Goal: Communication & Community: Answer question/provide support

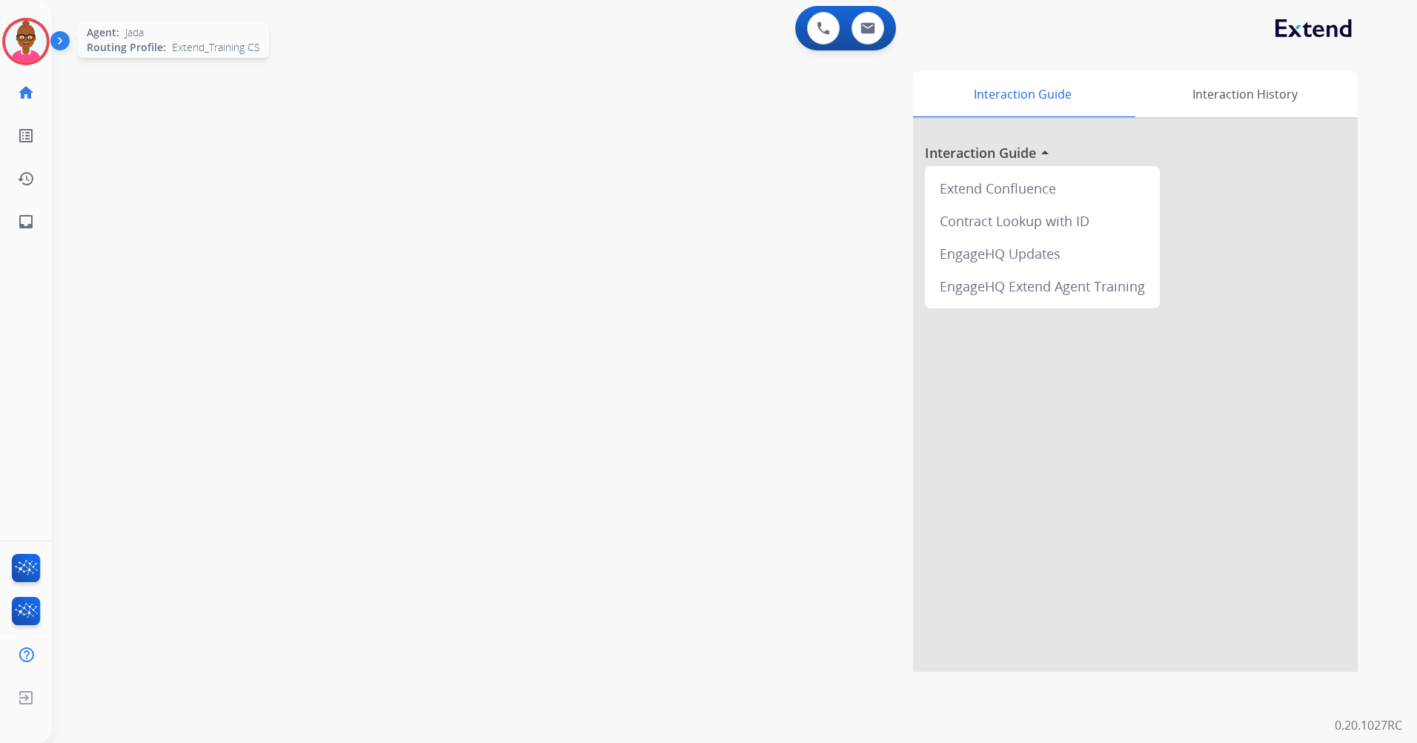
click at [19, 49] on img at bounding box center [26, 42] width 42 height 42
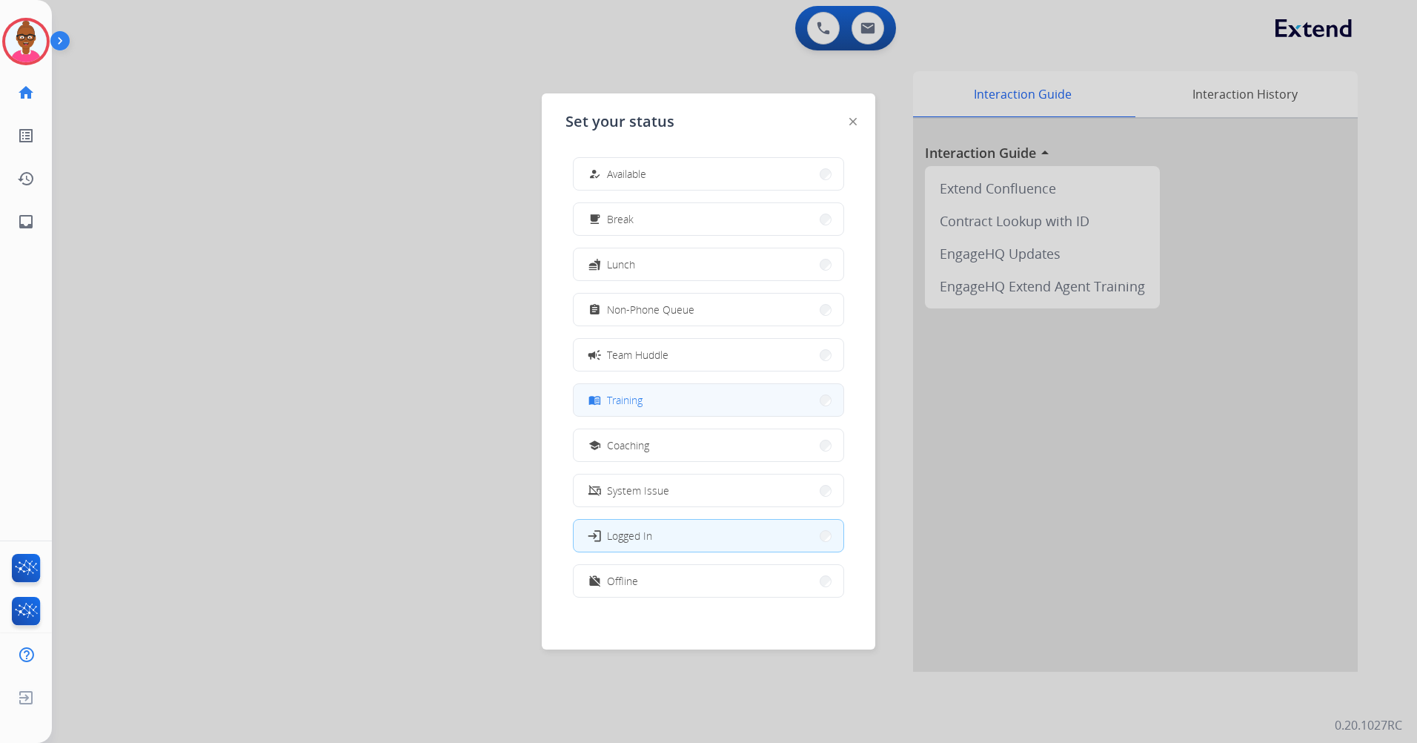
click at [686, 403] on button "menu_book Training" at bounding box center [709, 400] width 270 height 32
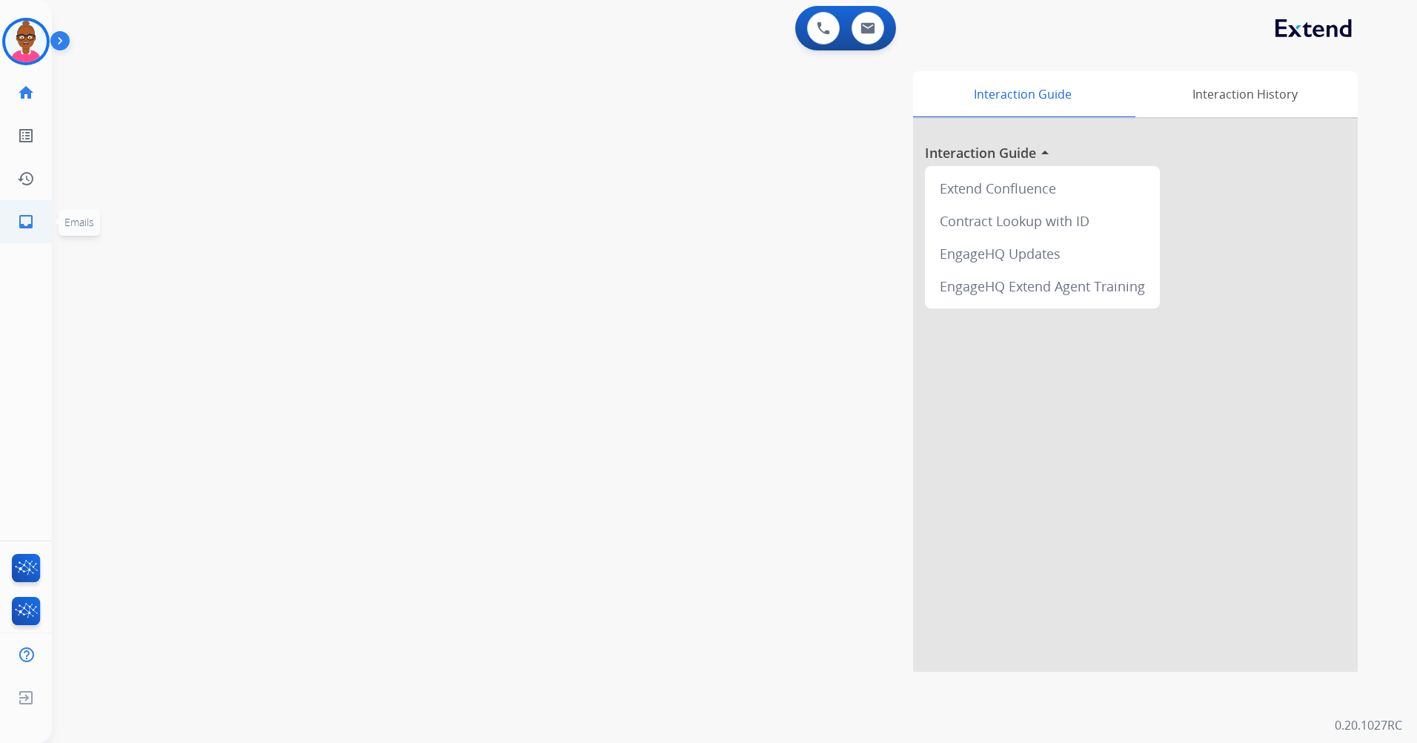
click at [29, 219] on mat-icon "inbox" at bounding box center [26, 222] width 18 height 18
select select "**********"
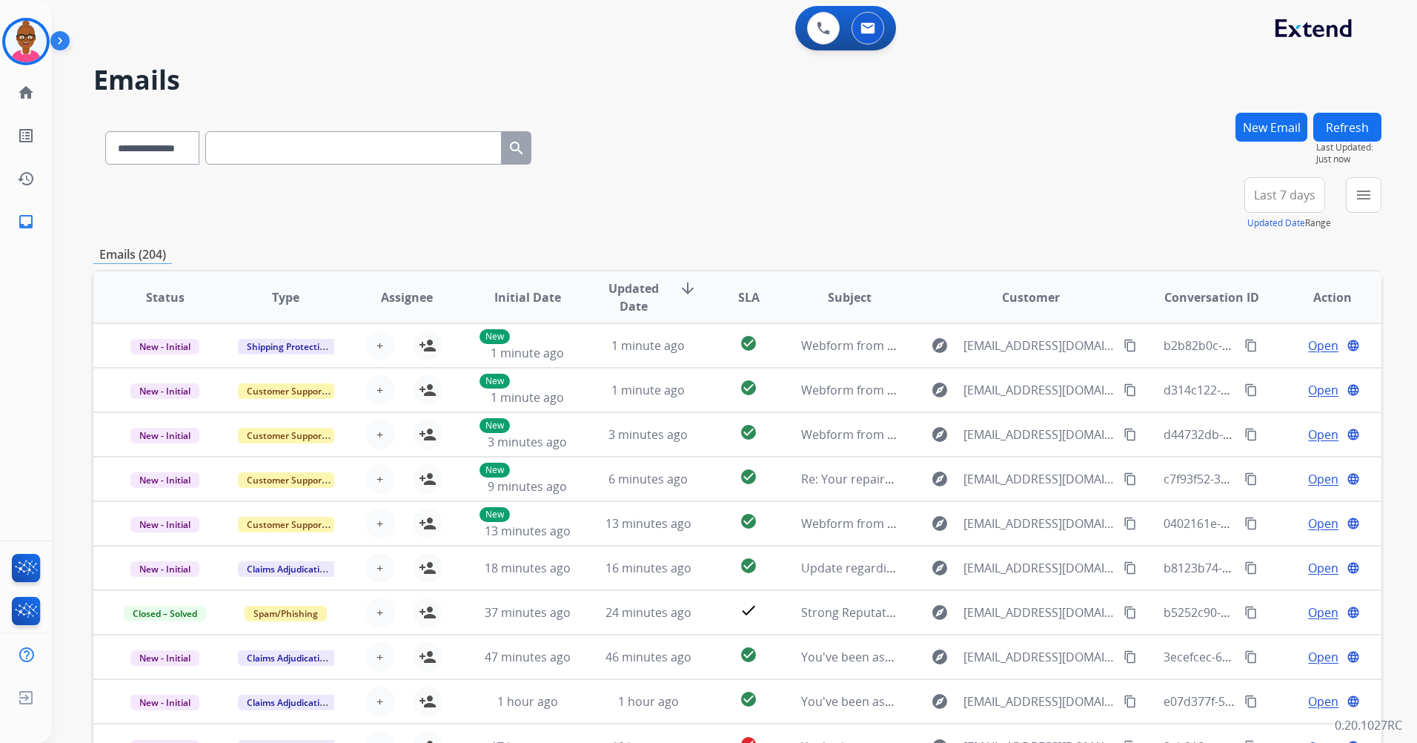
click at [1287, 196] on span "Last 7 days" at bounding box center [1285, 195] width 62 height 6
click at [1264, 366] on div "Last 90 days" at bounding box center [1280, 375] width 82 height 22
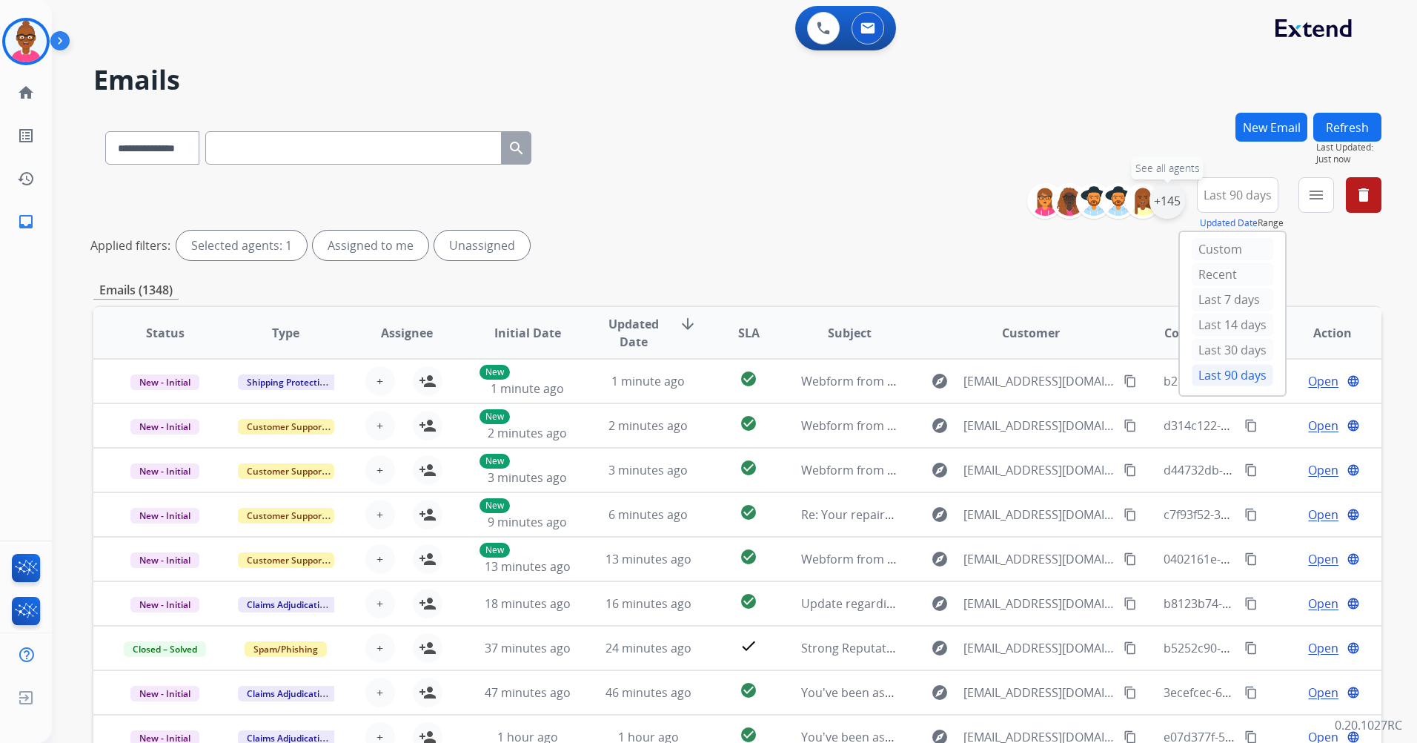
click at [1162, 214] on div "+145" at bounding box center [1168, 201] width 36 height 36
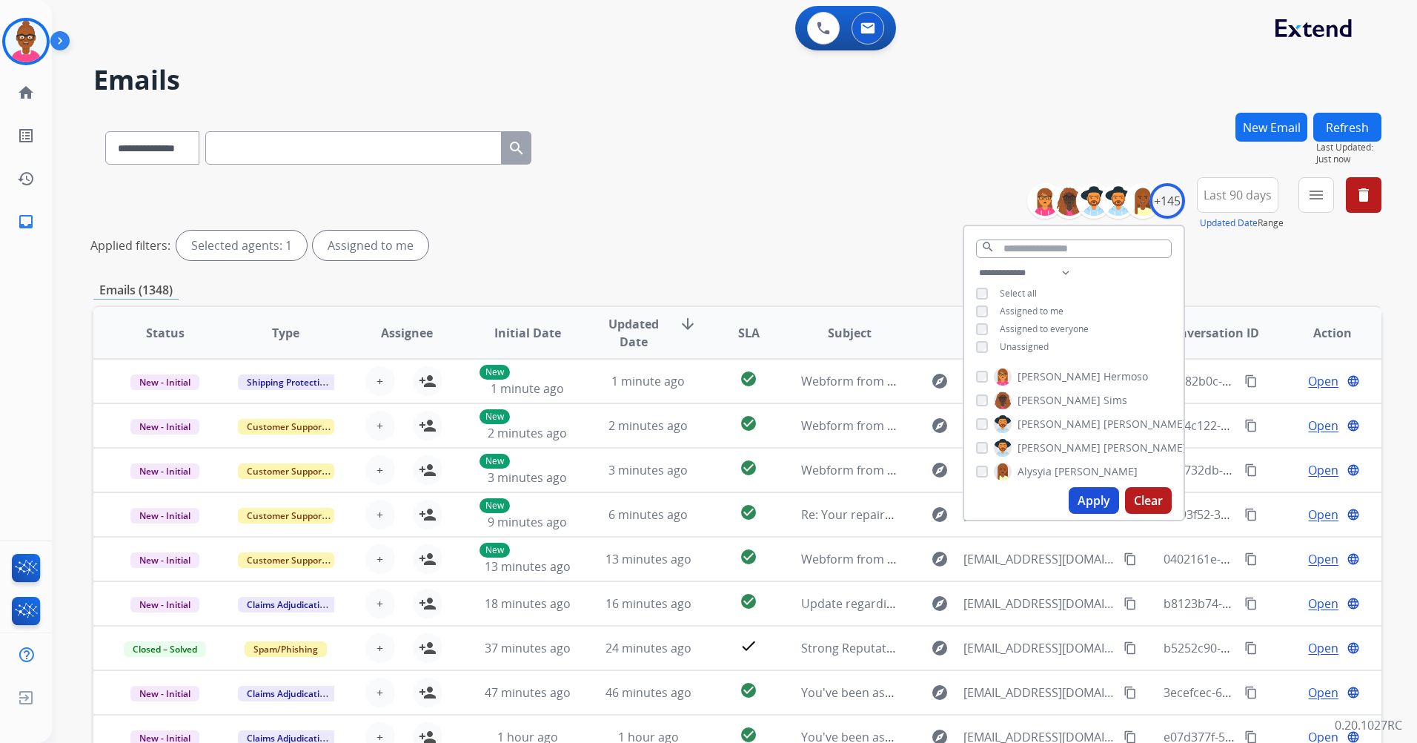
click at [1103, 497] on button "Apply" at bounding box center [1094, 500] width 50 height 27
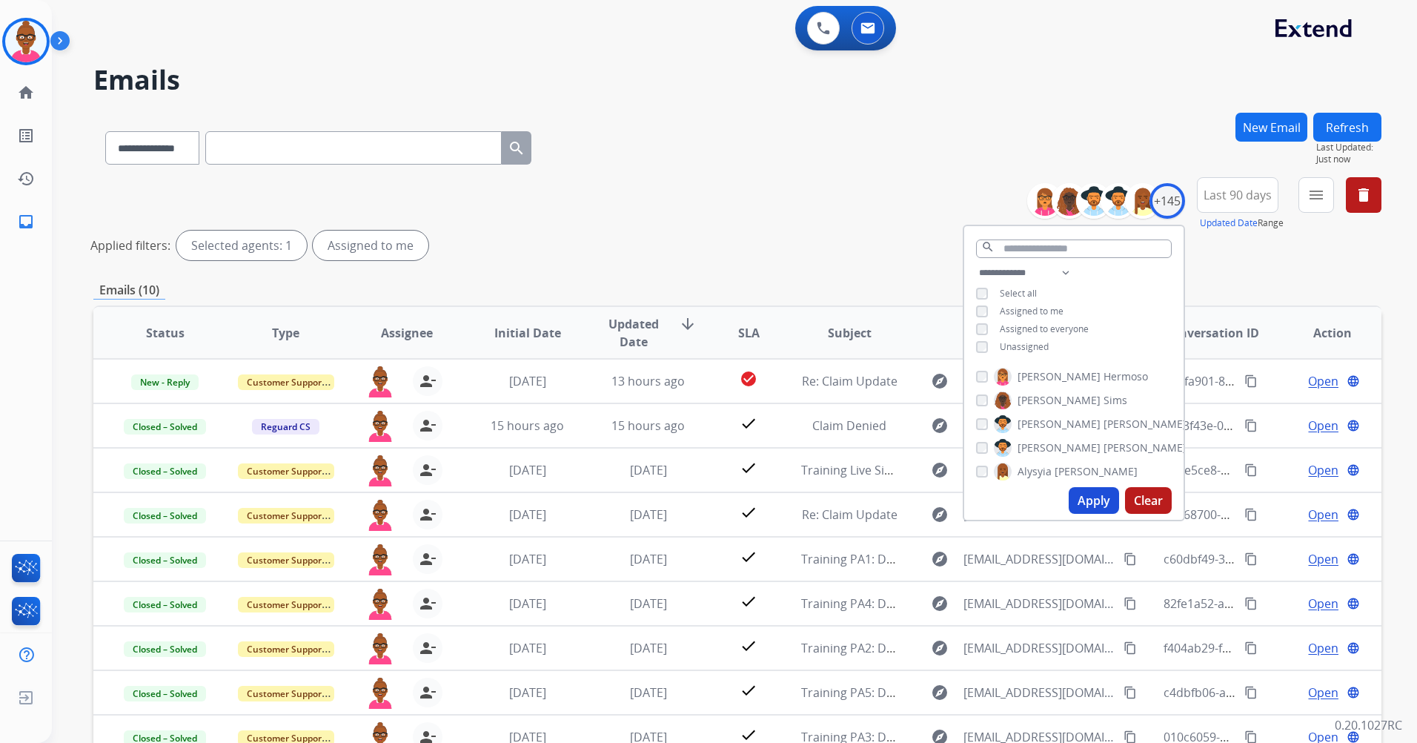
click at [766, 253] on div "Applied filters: Selected agents: 1 Assigned to me" at bounding box center [734, 246] width 1288 height 30
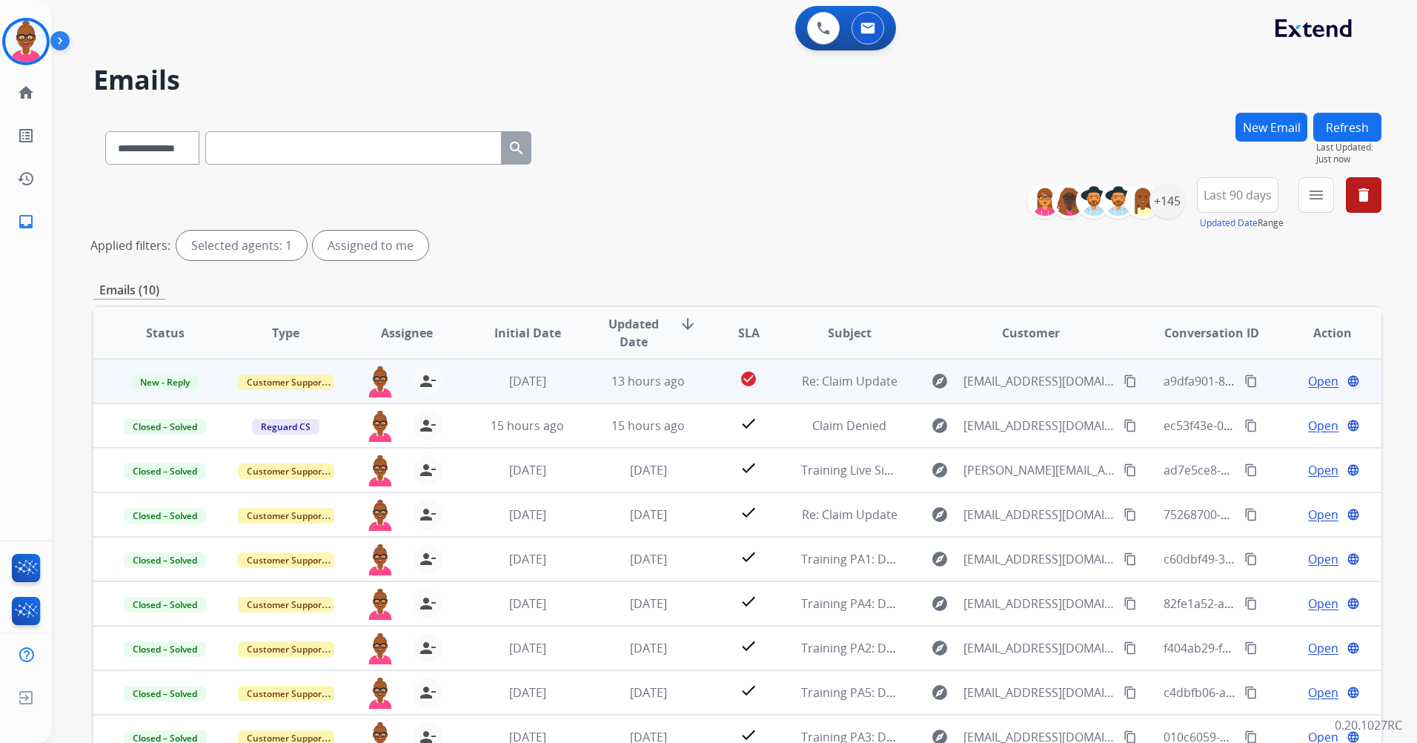
click at [222, 382] on td "Customer Support" at bounding box center [274, 381] width 121 height 44
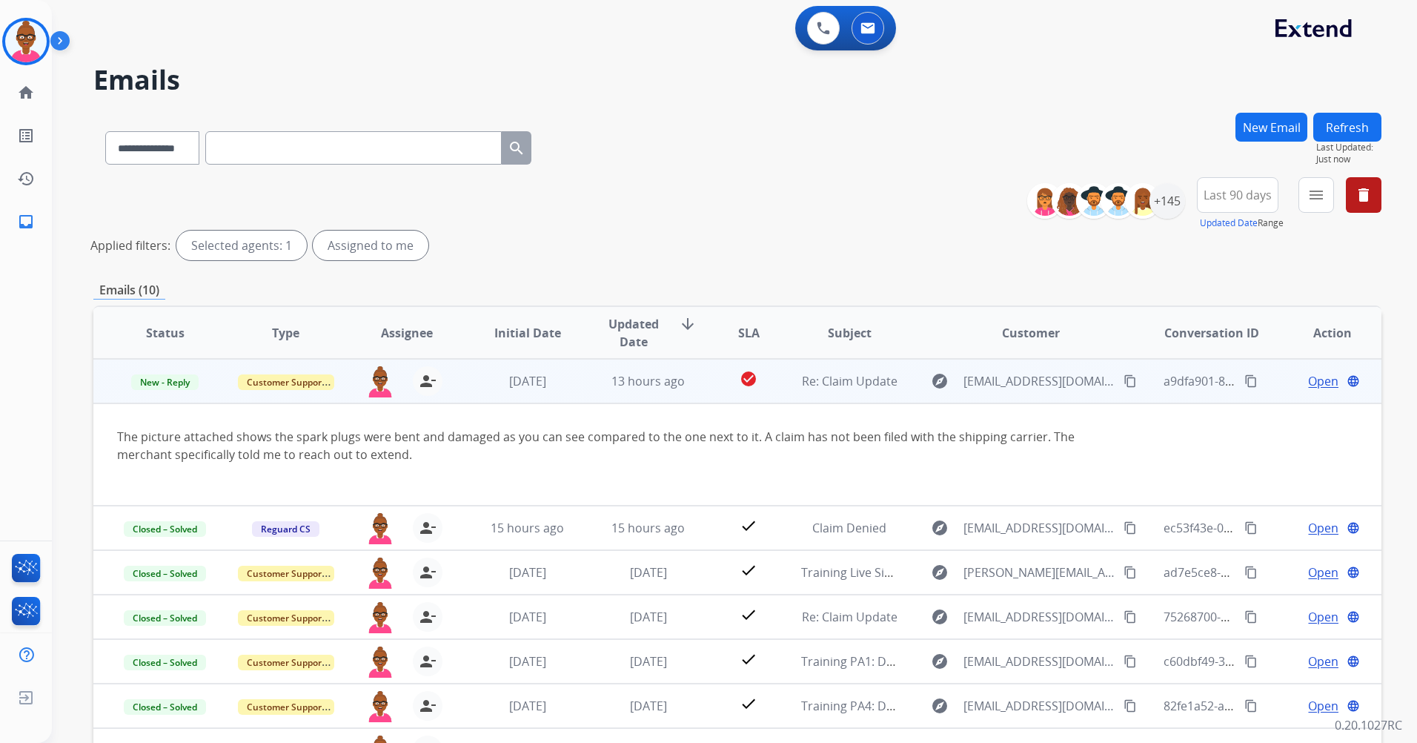
click at [1317, 381] on span "Open" at bounding box center [1323, 381] width 30 height 18
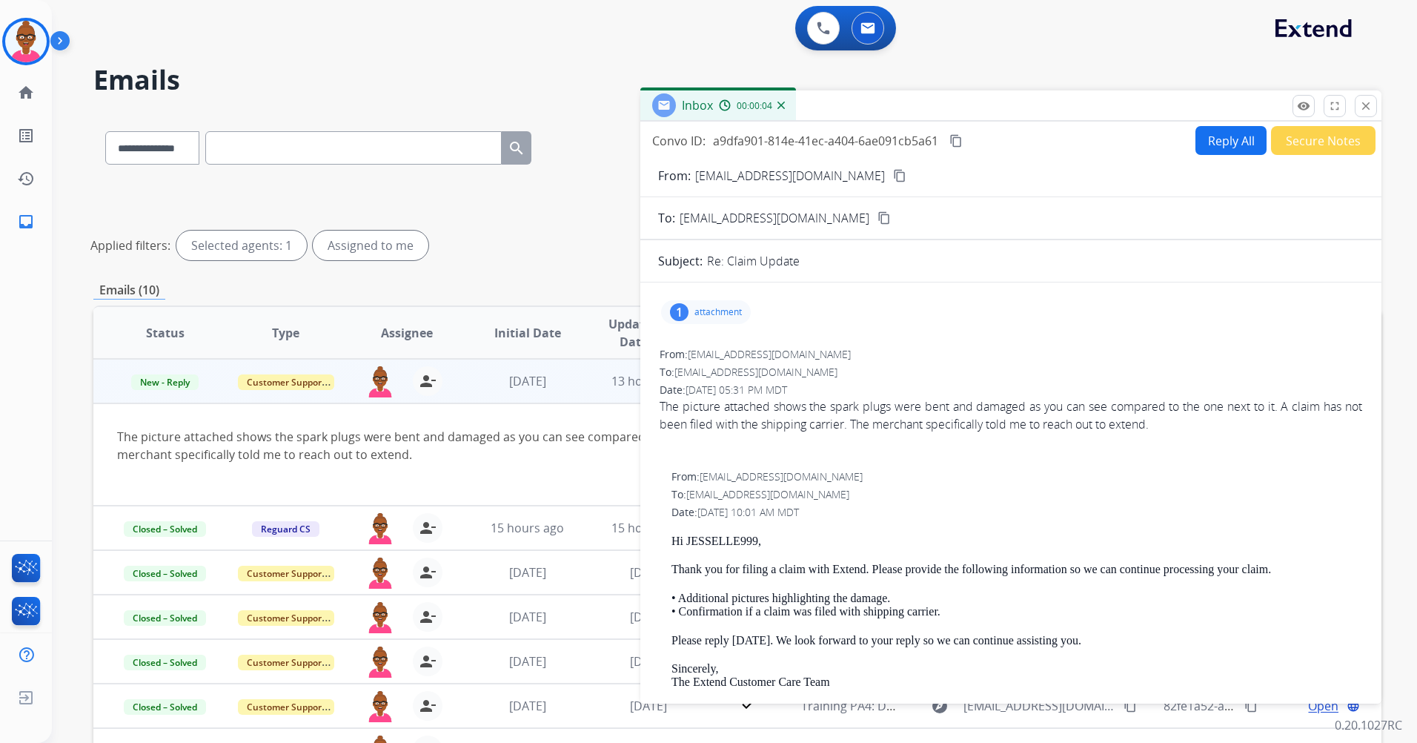
click at [732, 306] on div "1 attachment" at bounding box center [706, 312] width 90 height 24
click at [785, 345] on p "bent spark plug.jpg" at bounding box center [807, 347] width 107 height 18
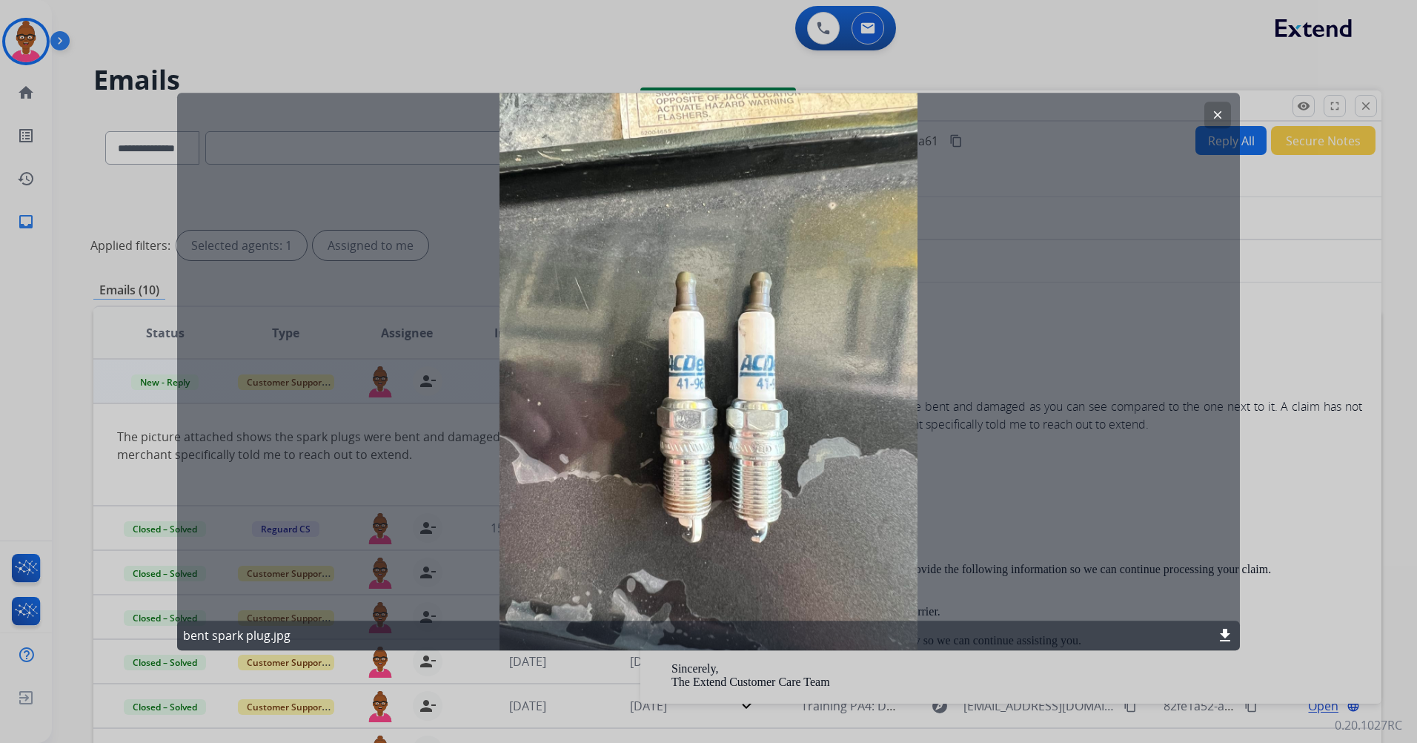
click at [1228, 631] on mat-icon "download" at bounding box center [1225, 635] width 18 height 18
click at [1213, 122] on button "clear" at bounding box center [1218, 115] width 27 height 27
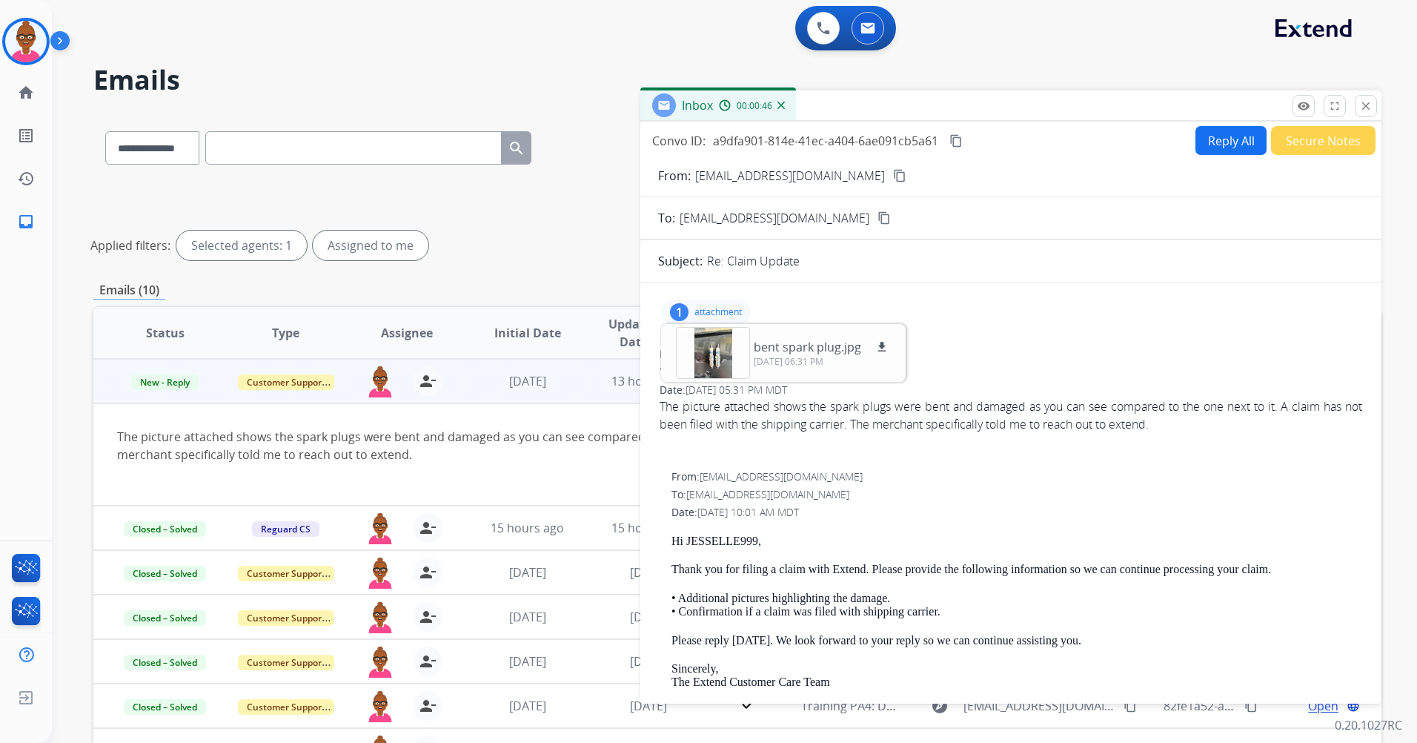
click at [893, 170] on mat-icon "content_copy" at bounding box center [899, 175] width 13 height 13
click at [767, 341] on p "bent spark plug.jpg" at bounding box center [807, 347] width 107 height 18
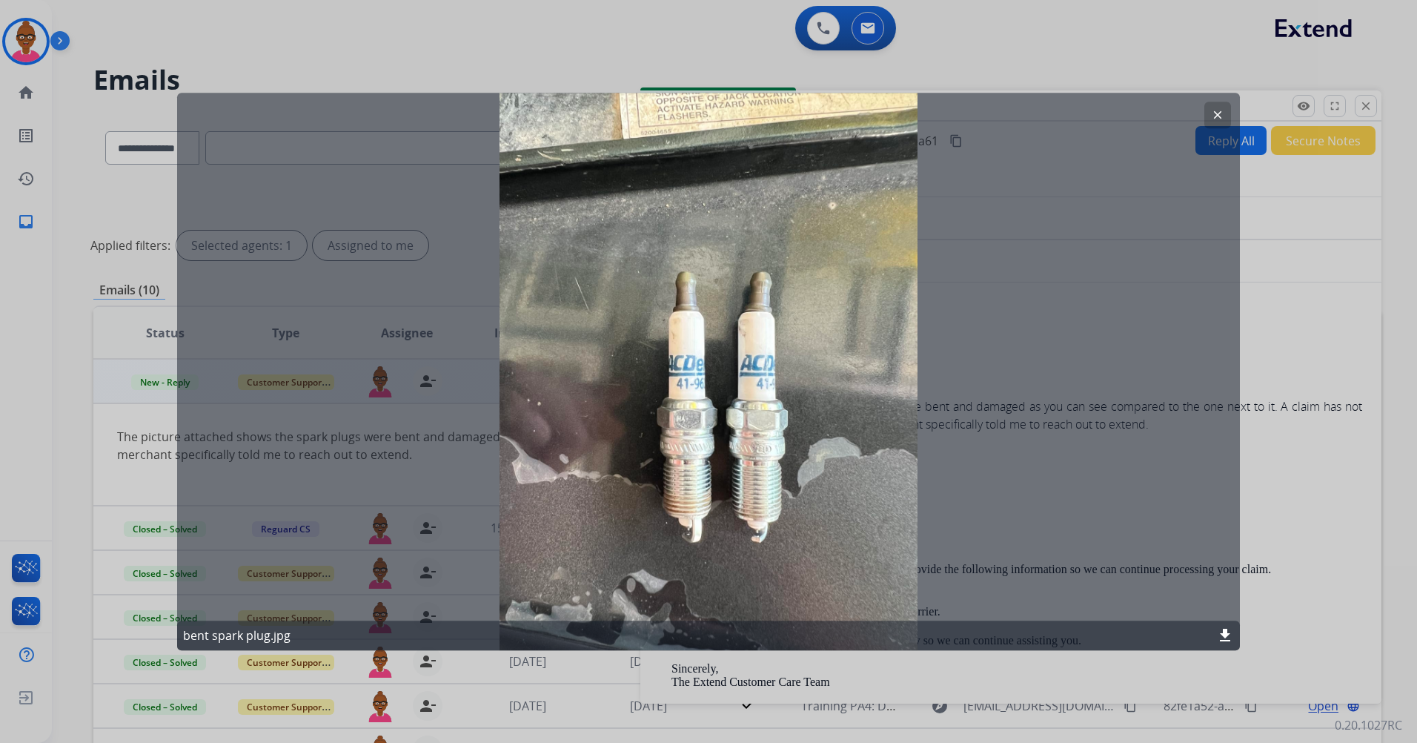
drag, startPoint x: 1342, startPoint y: 1, endPoint x: 1021, endPoint y: 242, distance: 401.3
click at [1021, 242] on div "clear bent spark plug.jpg download" at bounding box center [708, 371] width 1063 height 557
click at [1331, 384] on div at bounding box center [708, 371] width 1417 height 743
click at [1331, 384] on div "Date: [DATE] 05:31 PM MDT" at bounding box center [1011, 389] width 703 height 15
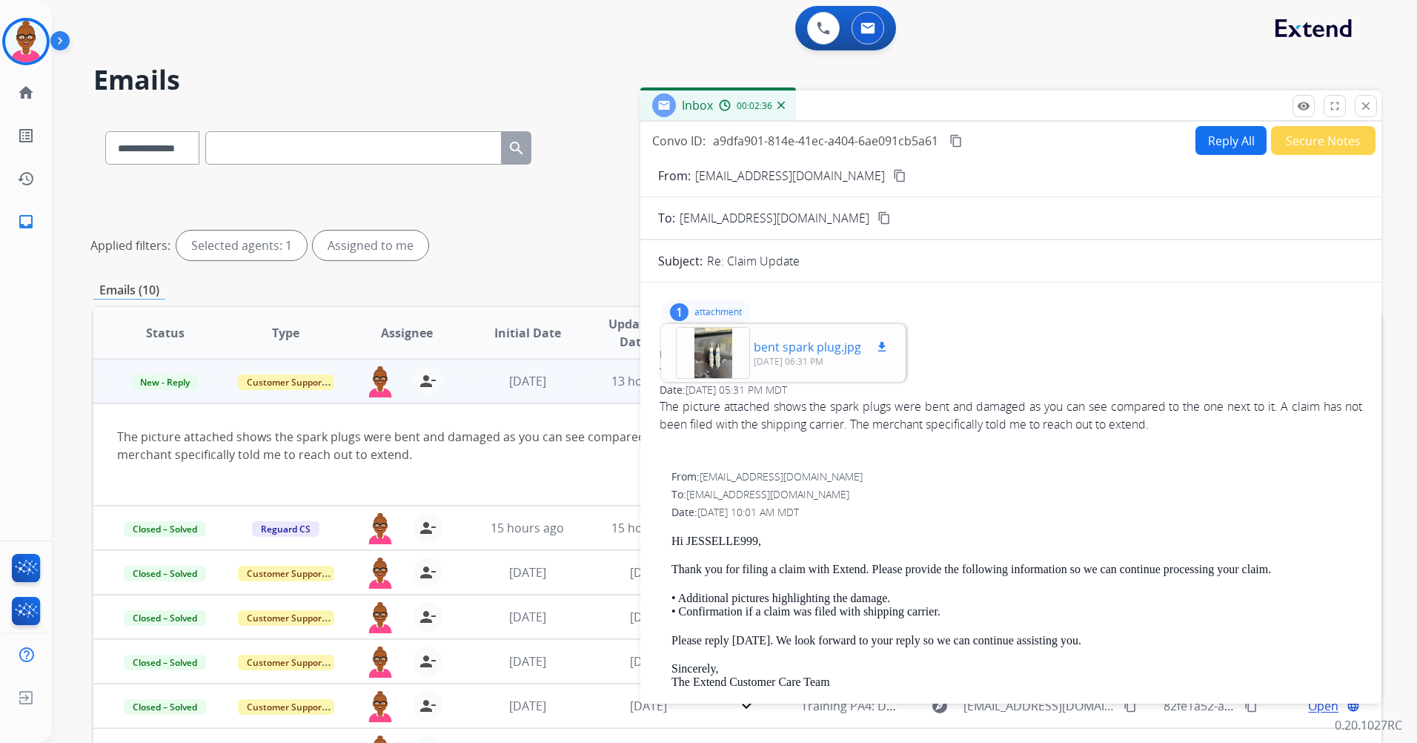
click at [832, 370] on div "bent spark plug.jpg download [DATE] 06:31 PM" at bounding box center [783, 353] width 239 height 52
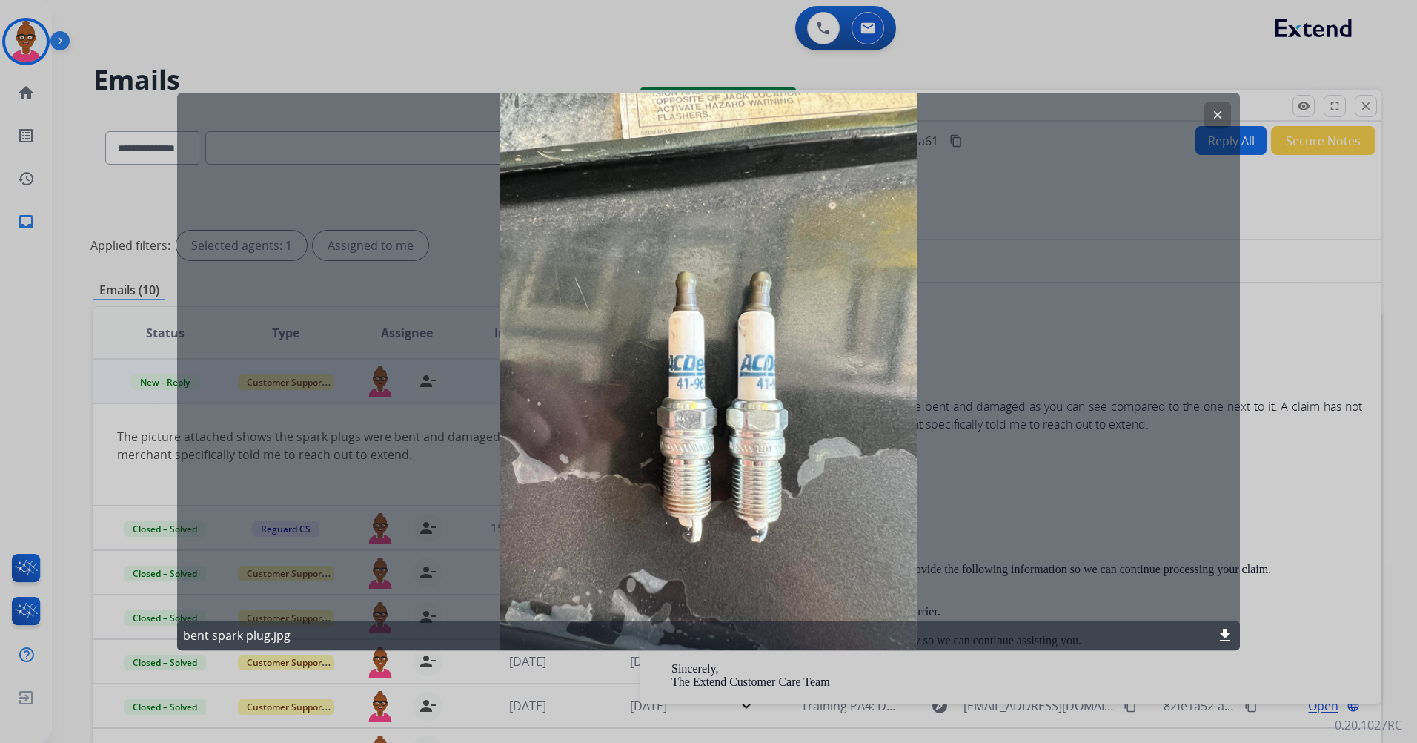
drag, startPoint x: 831, startPoint y: 369, endPoint x: 928, endPoint y: 466, distance: 136.8
click at [928, 466] on div "clear bent spark plug.jpg download" at bounding box center [708, 371] width 1063 height 557
click at [233, 659] on div at bounding box center [708, 371] width 1417 height 743
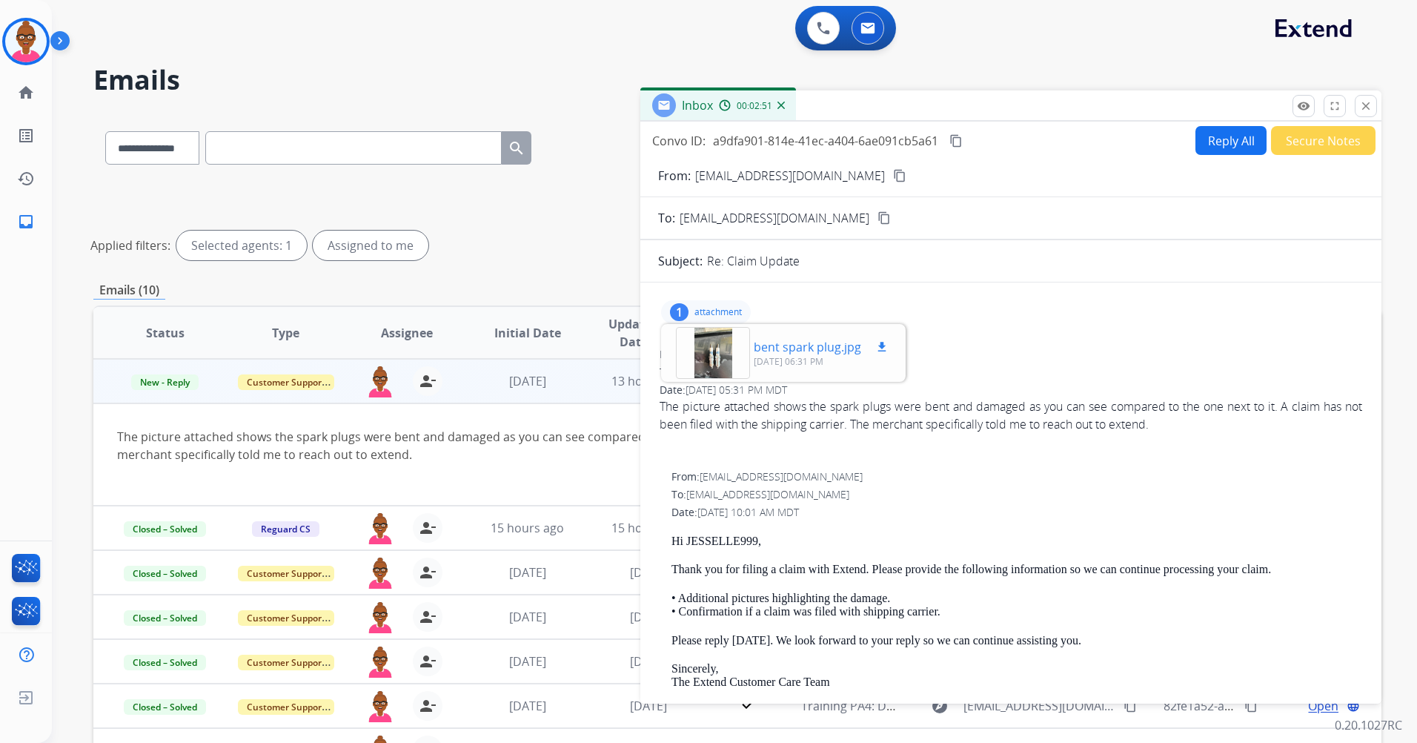
click at [814, 353] on p "bent spark plug.jpg" at bounding box center [807, 347] width 107 height 18
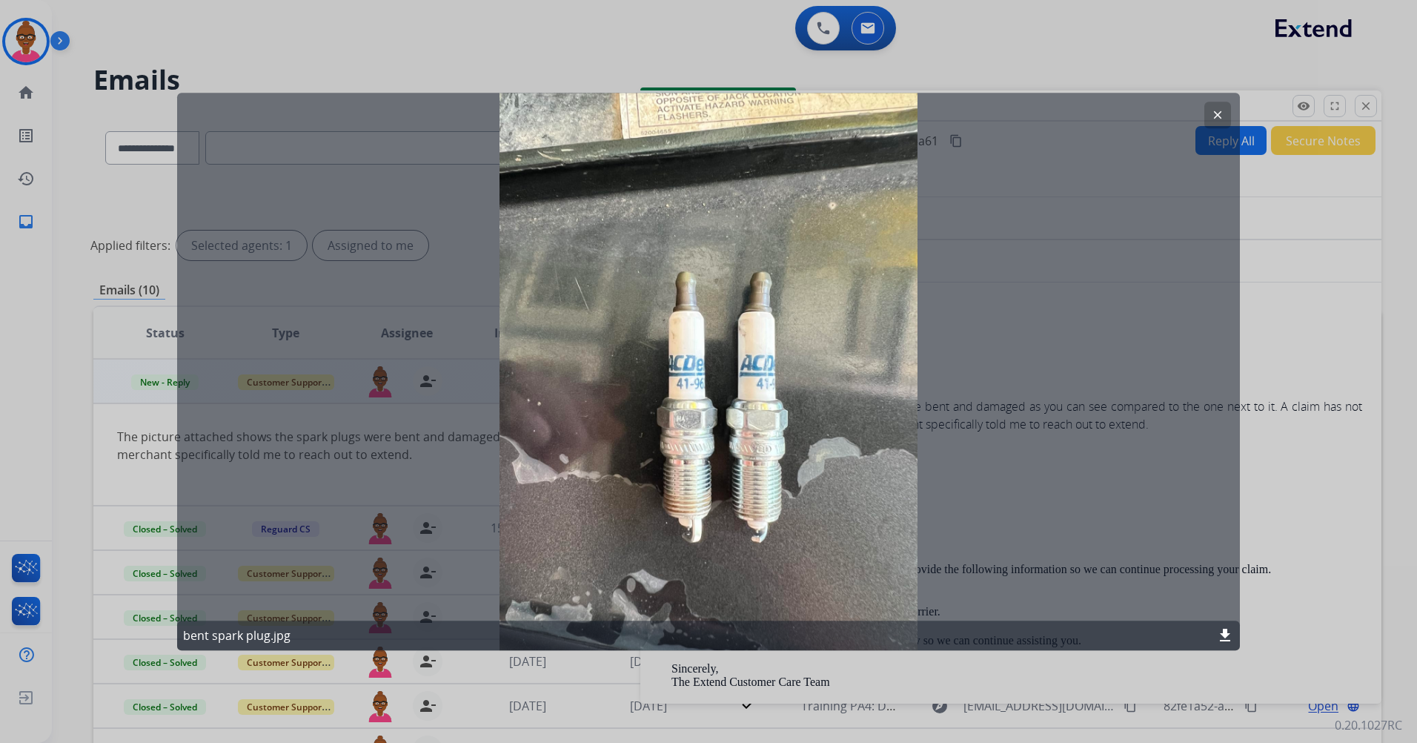
click at [1223, 115] on mat-icon "clear" at bounding box center [1217, 114] width 13 height 13
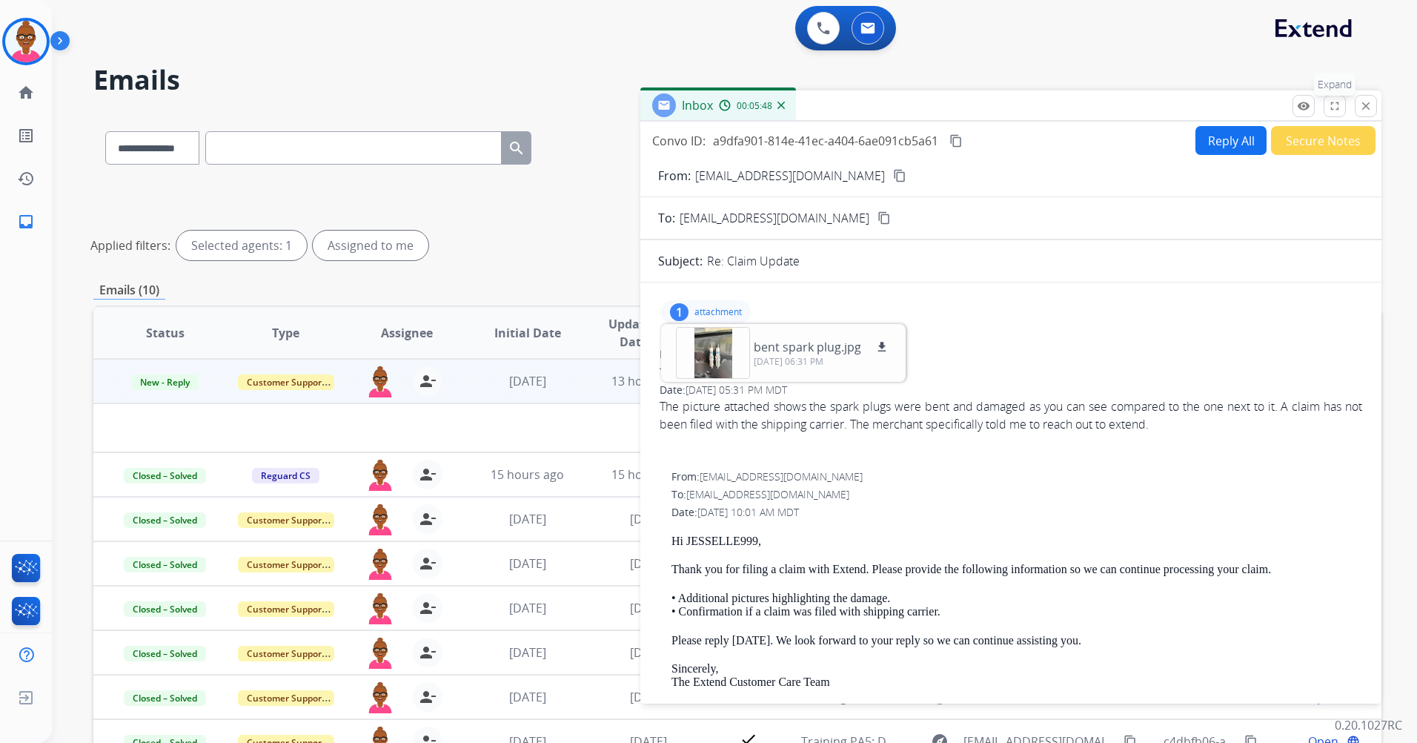
click at [1337, 108] on mat-icon "fullscreen" at bounding box center [1334, 105] width 13 height 13
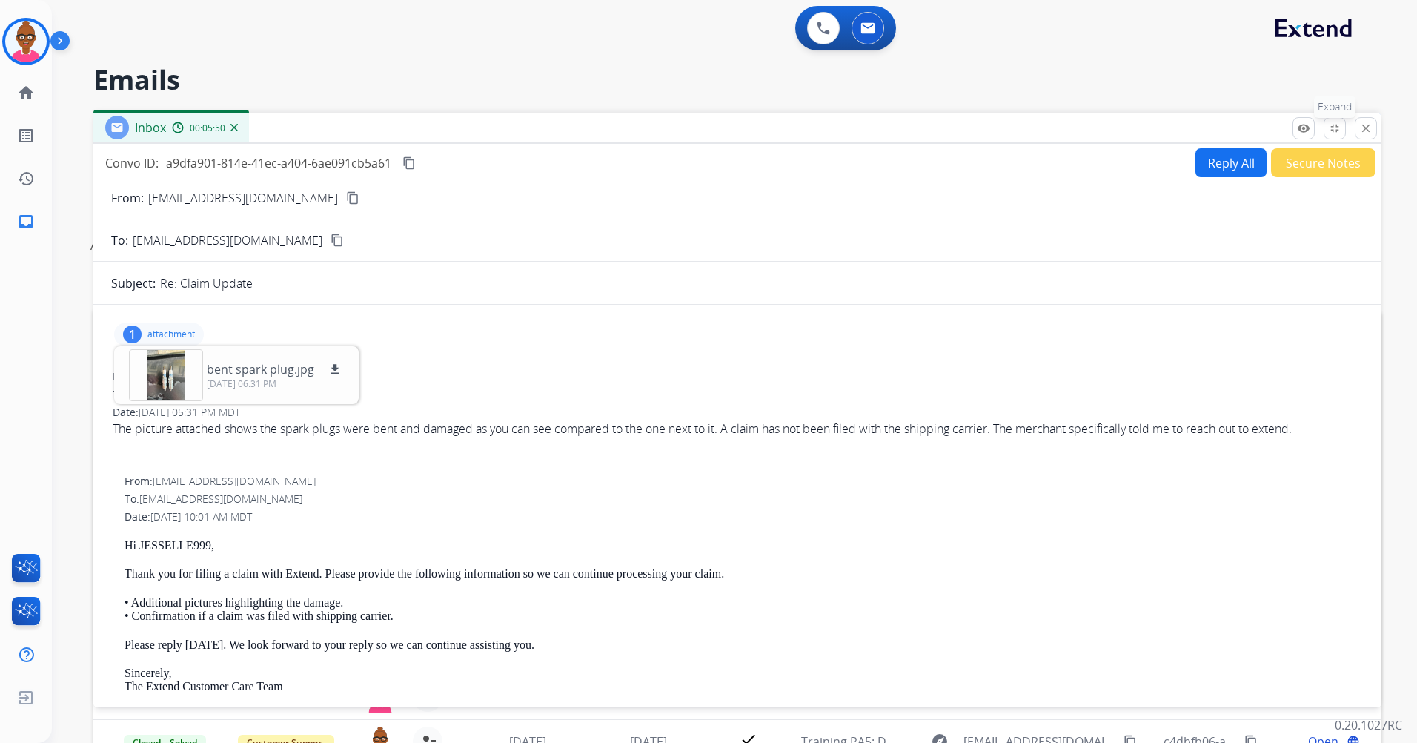
click at [1329, 134] on mat-icon "fullscreen_exit" at bounding box center [1334, 128] width 13 height 13
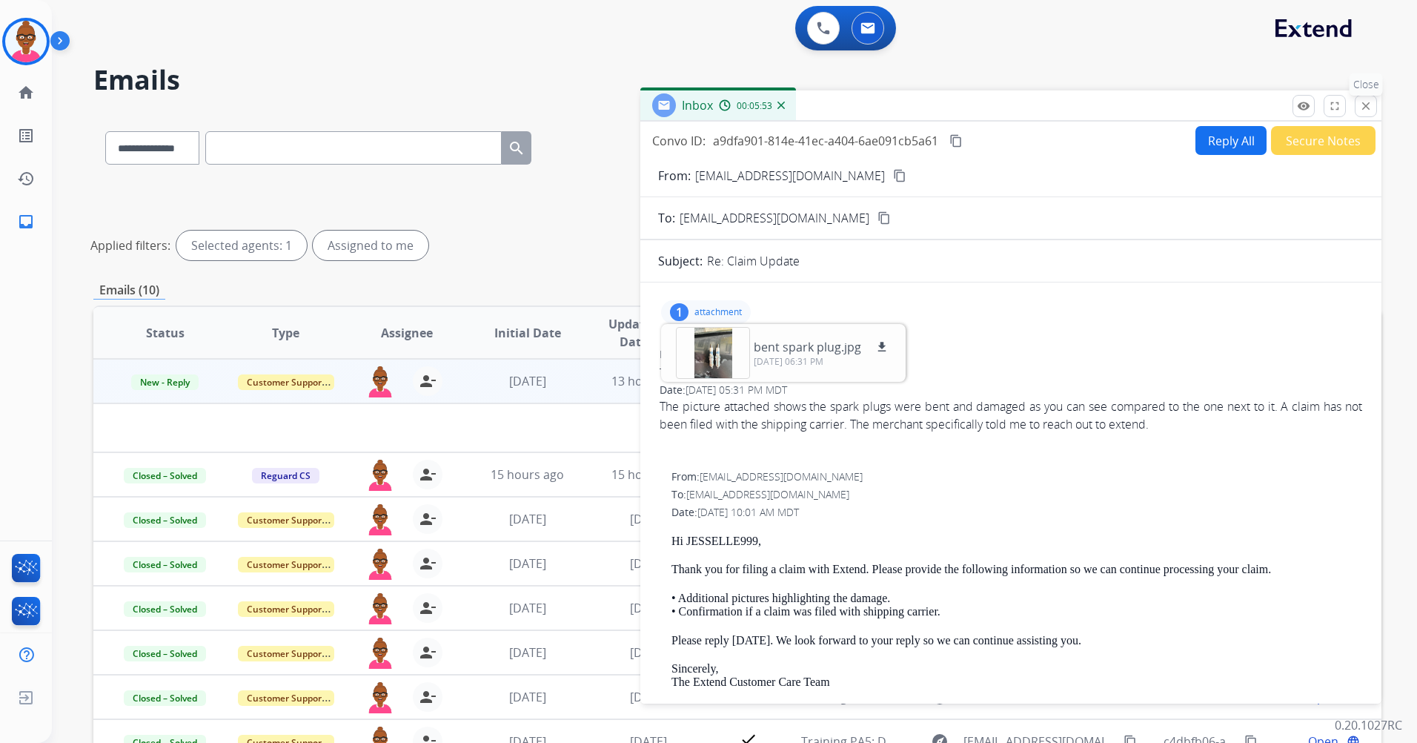
click at [1360, 102] on mat-icon "close" at bounding box center [1365, 105] width 13 height 13
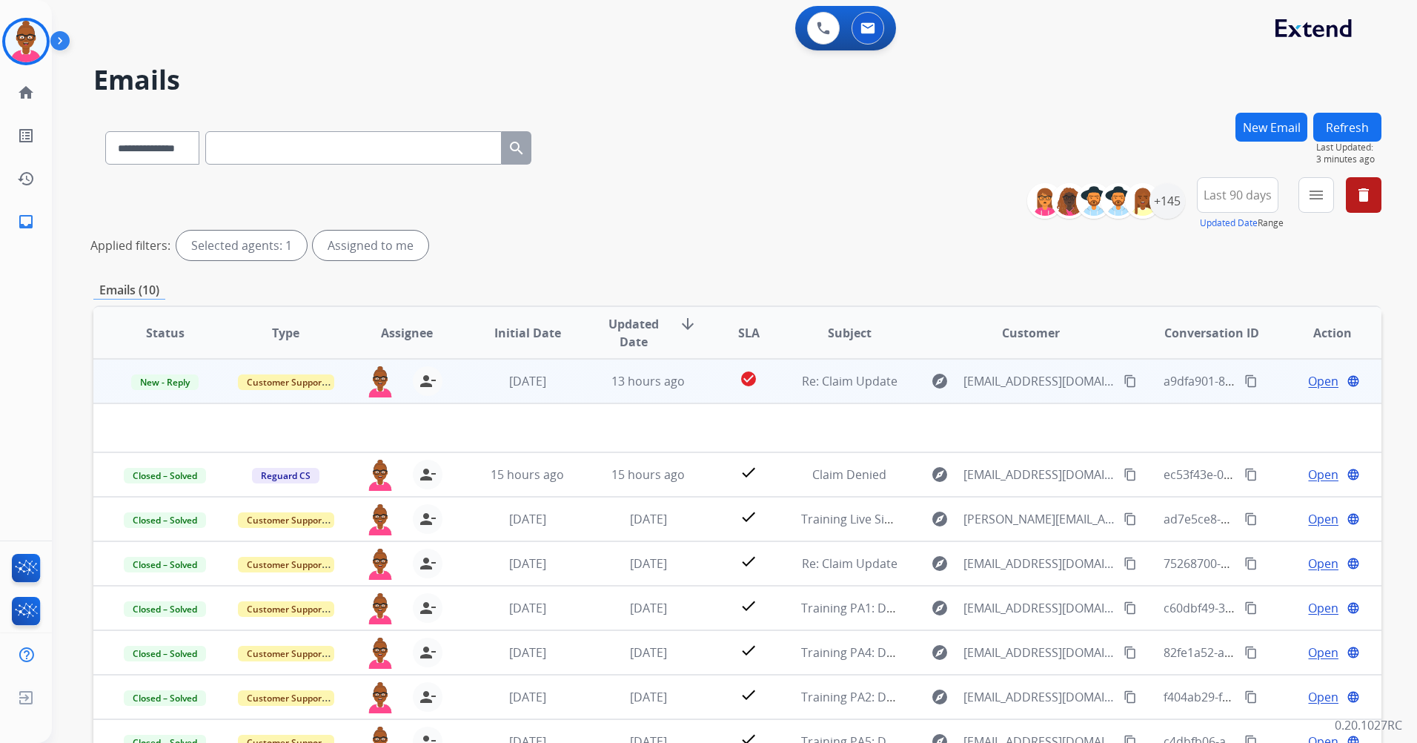
click at [1245, 380] on mat-icon "content_copy" at bounding box center [1251, 380] width 13 height 13
click at [1332, 382] on div "Open language" at bounding box center [1333, 381] width 96 height 18
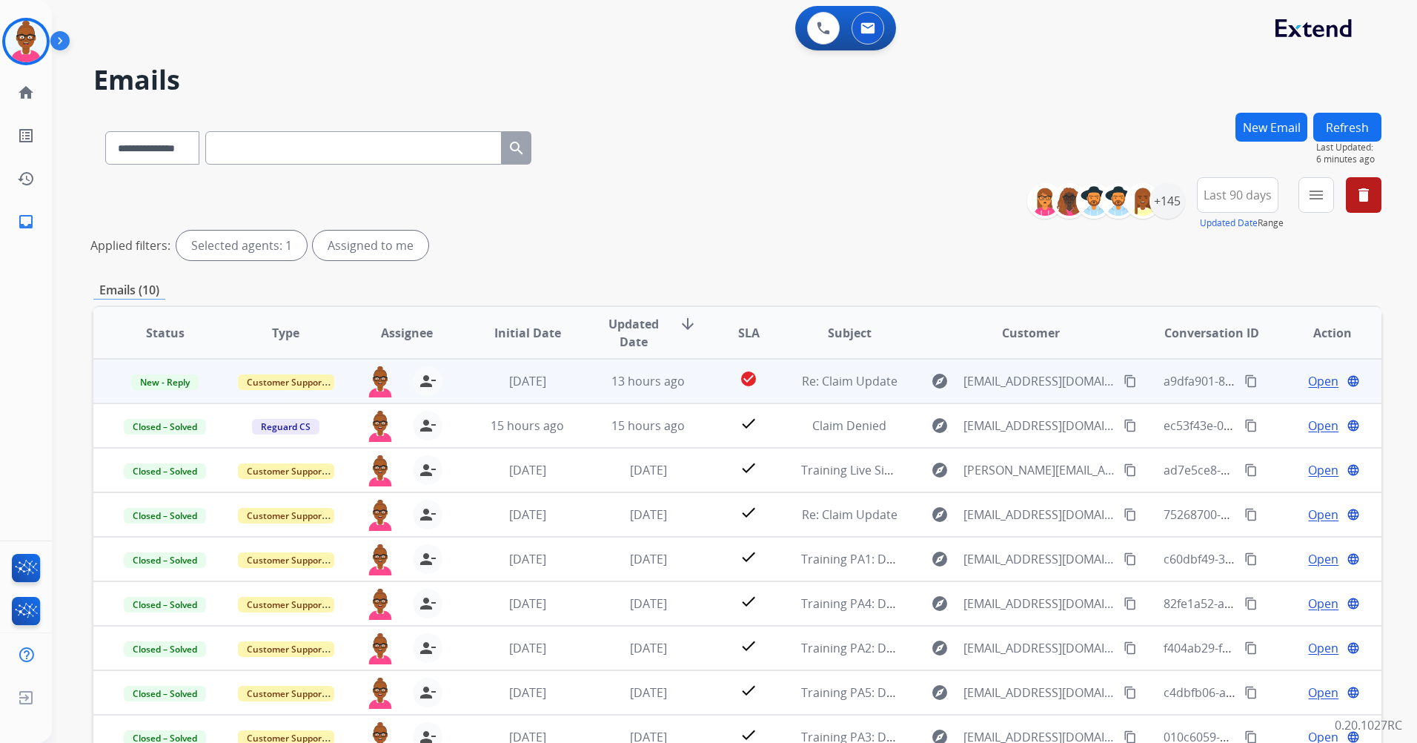
click at [1318, 383] on span "Open" at bounding box center [1323, 381] width 30 height 18
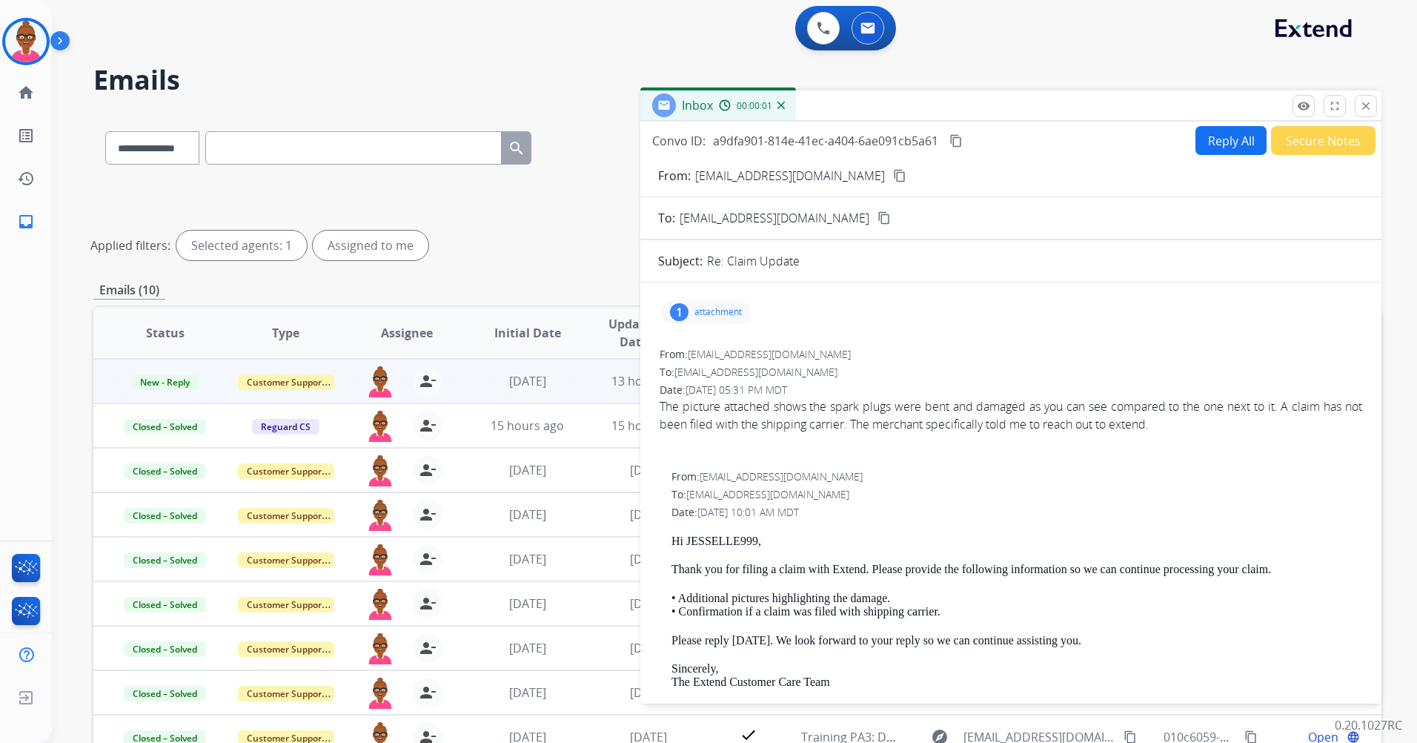
click at [1231, 144] on button "Reply All" at bounding box center [1231, 140] width 71 height 29
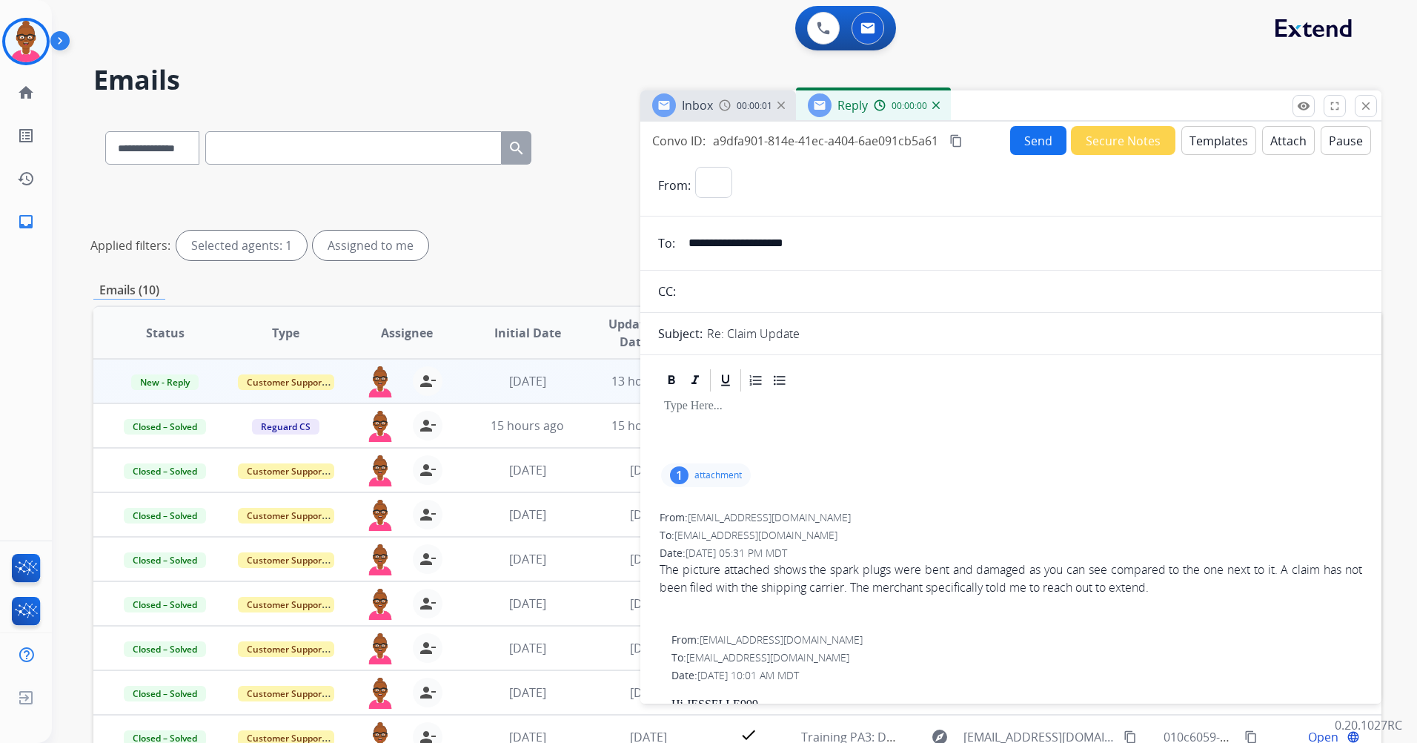
select select "**********"
click at [1208, 144] on button "Templates" at bounding box center [1219, 140] width 75 height 29
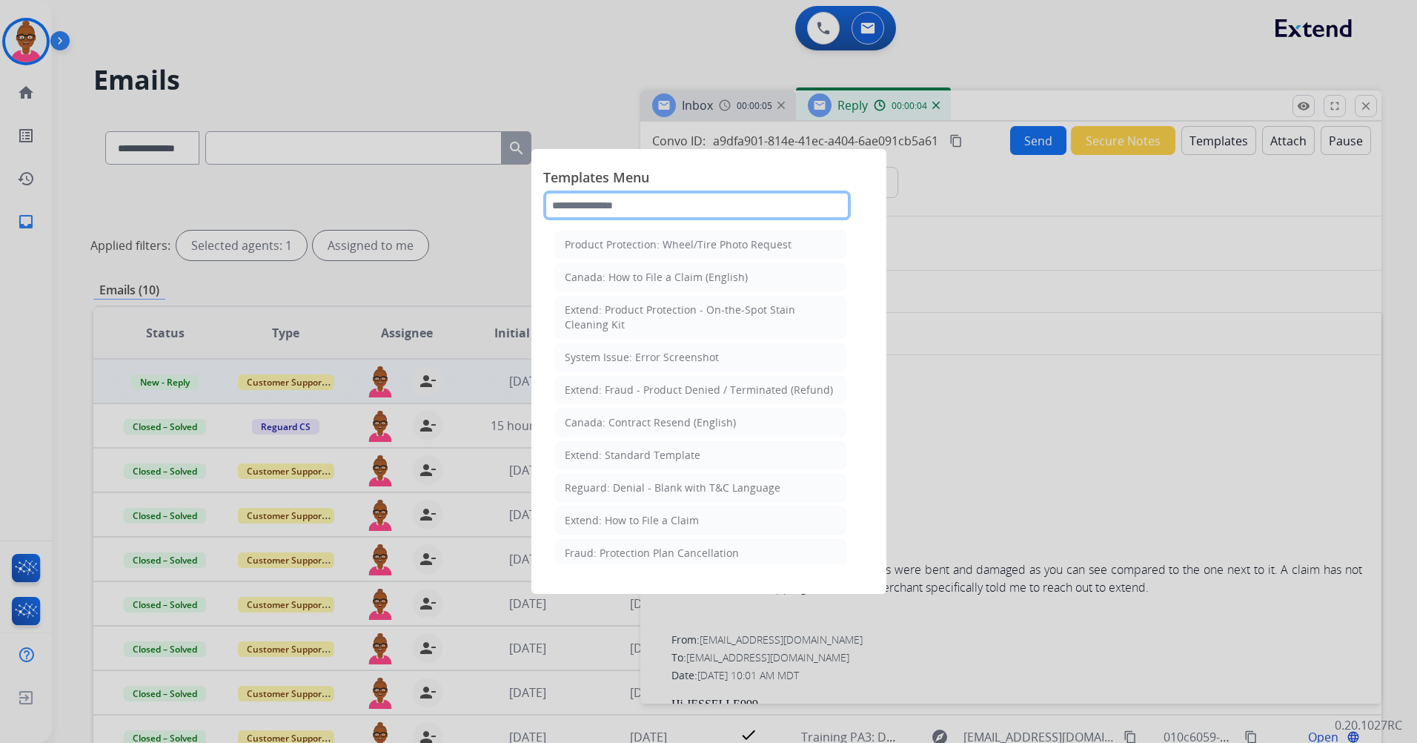
click at [721, 216] on input "text" at bounding box center [697, 206] width 308 height 30
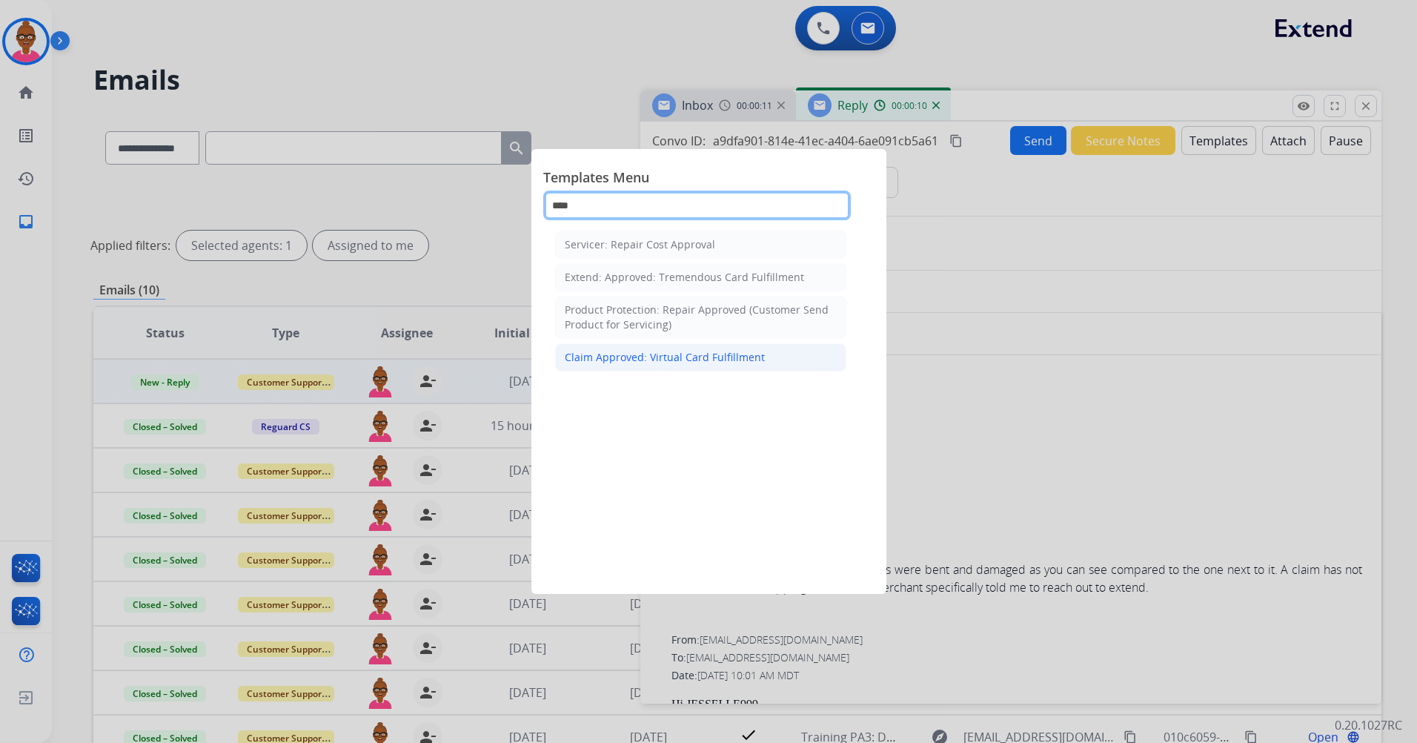
type input "****"
click at [655, 354] on div "Claim Approved: Virtual Card Fulfillment" at bounding box center [665, 357] width 200 height 15
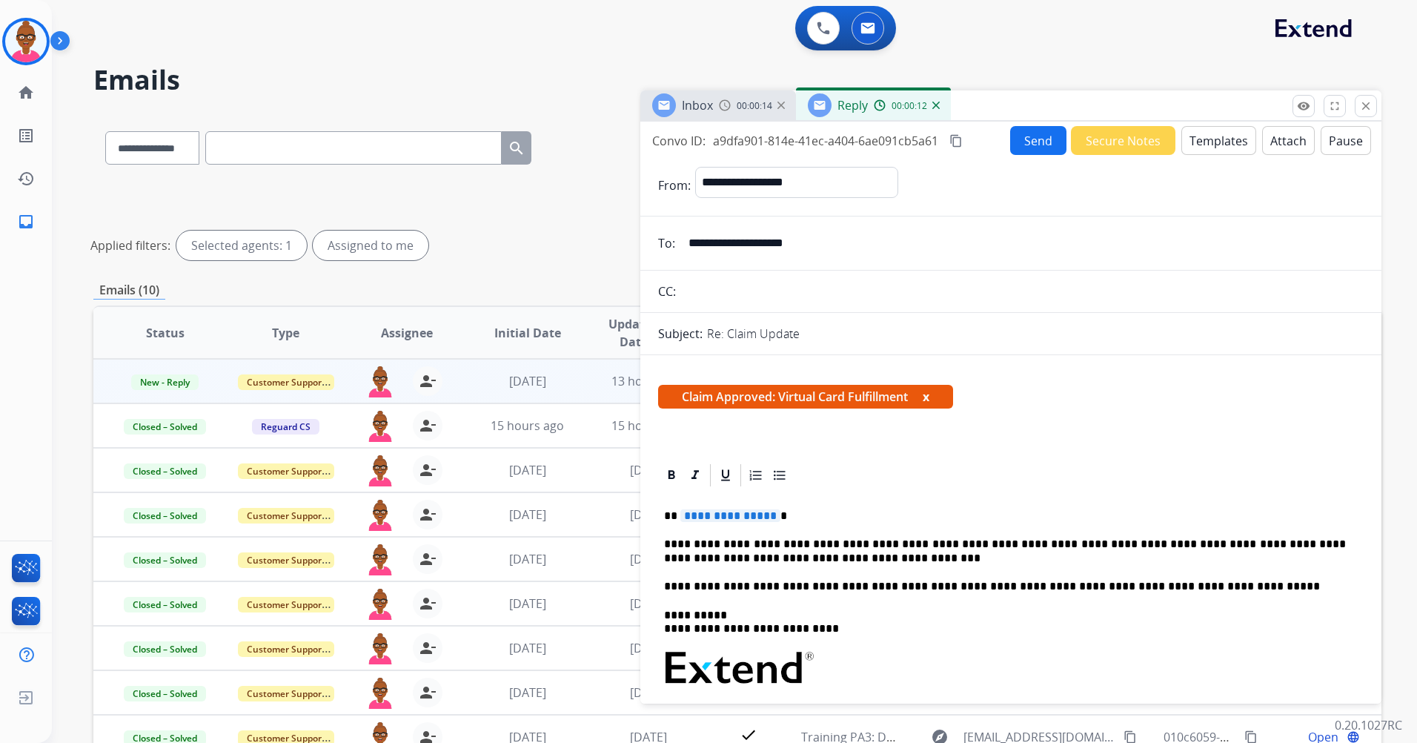
click at [930, 394] on button "x" at bounding box center [926, 397] width 7 height 18
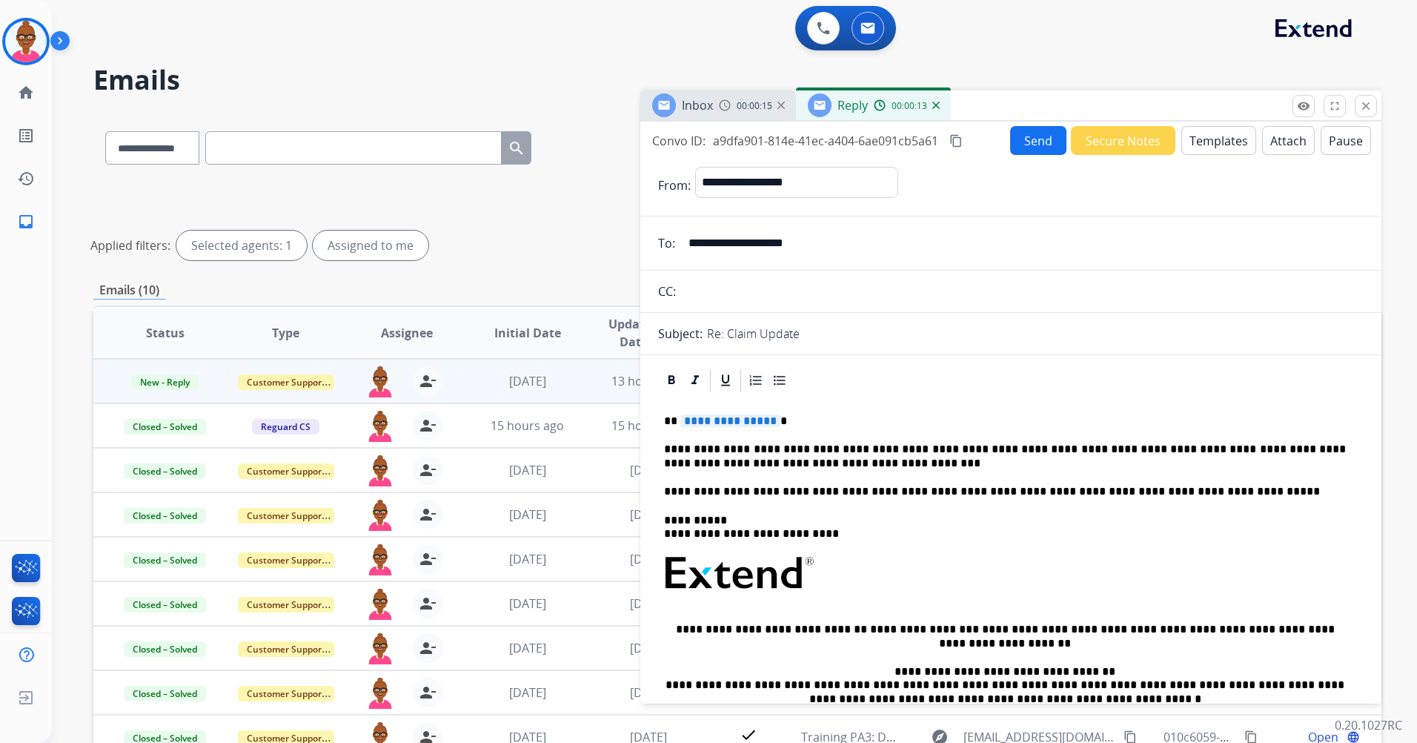
click at [735, 427] on span "**********" at bounding box center [730, 420] width 100 height 13
drag, startPoint x: 735, startPoint y: 427, endPoint x: 722, endPoint y: 425, distance: 13.4
click at [722, 425] on span "**********" at bounding box center [730, 420] width 100 height 13
drag, startPoint x: 738, startPoint y: 414, endPoint x: 695, endPoint y: 420, distance: 43.3
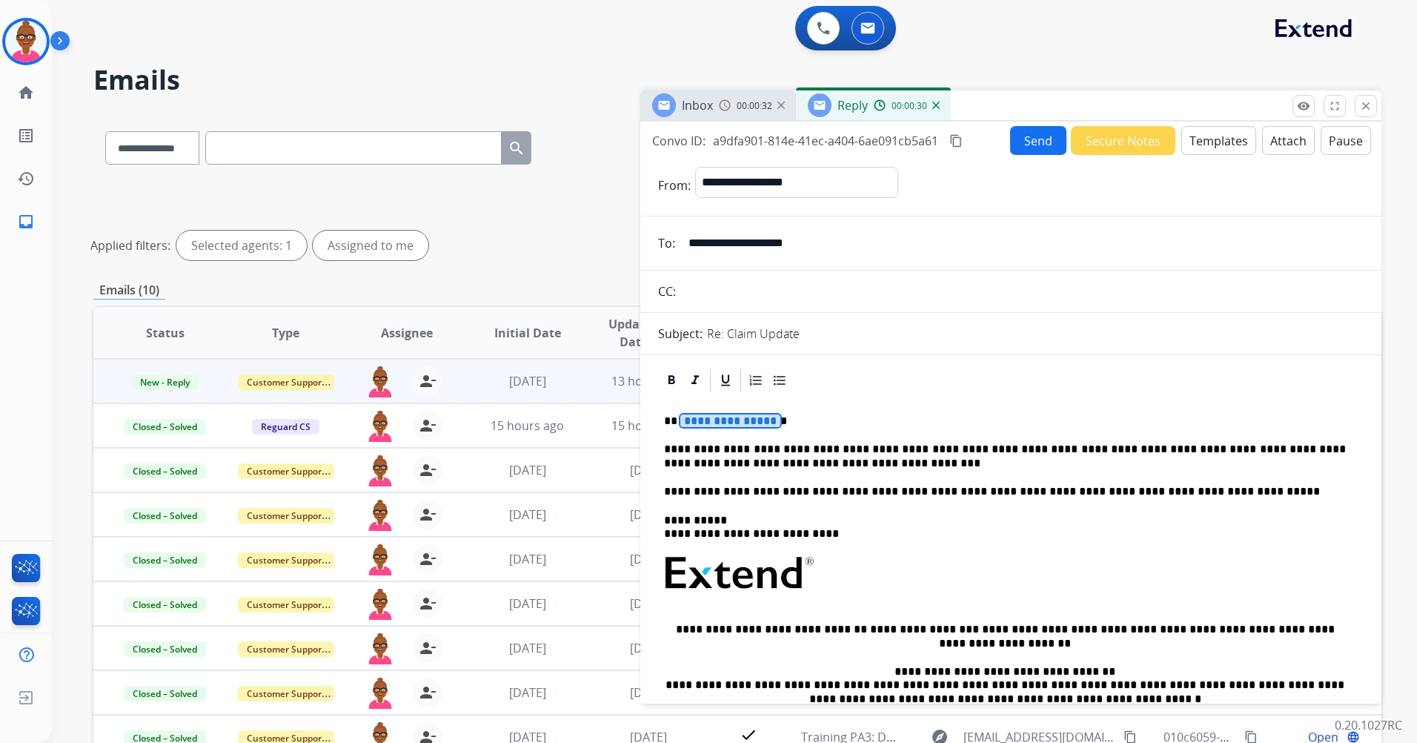
click at [695, 420] on span "**********" at bounding box center [730, 420] width 100 height 13
click at [670, 376] on icon at bounding box center [672, 379] width 7 height 9
drag, startPoint x: 756, startPoint y: 423, endPoint x: 680, endPoint y: 425, distance: 76.4
click at [680, 425] on p "**********" at bounding box center [1005, 420] width 682 height 13
click at [671, 382] on icon at bounding box center [671, 380] width 15 height 15
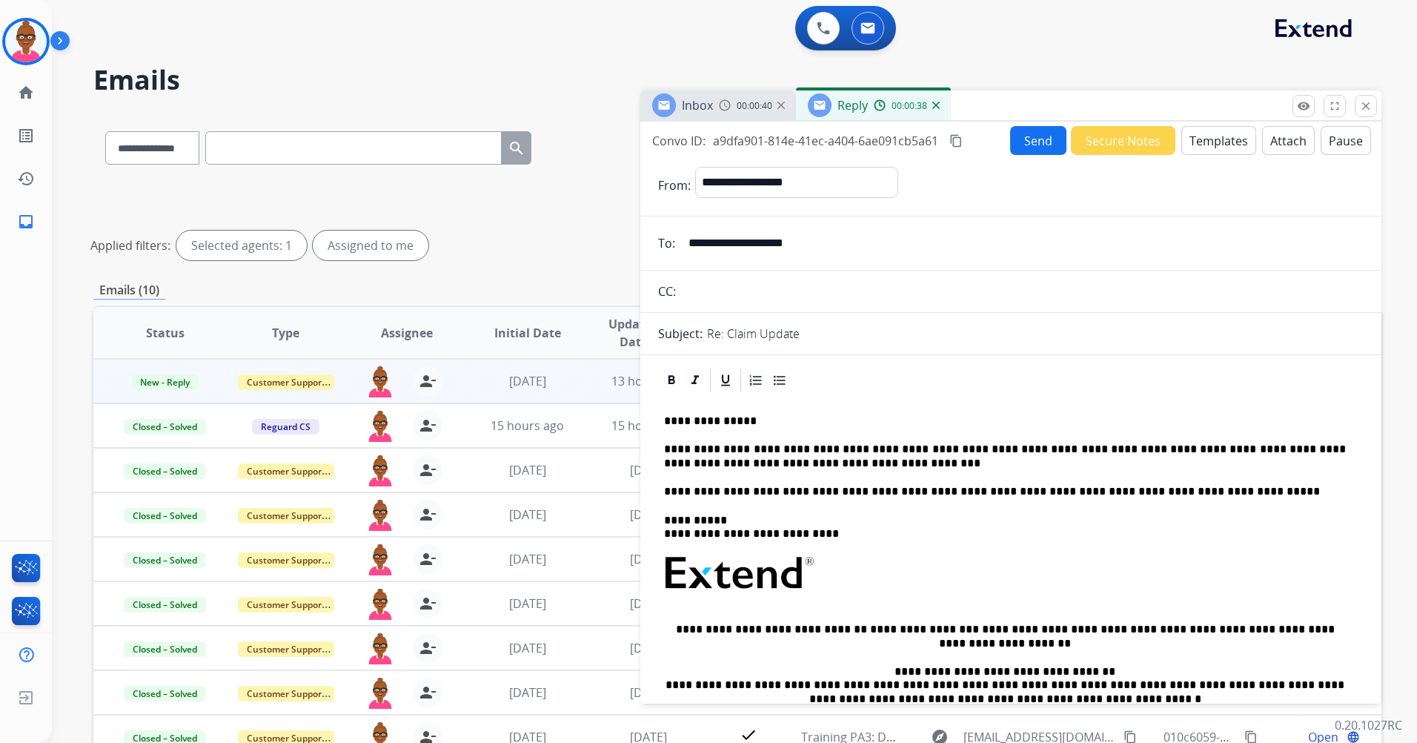
click at [815, 405] on div "**********" at bounding box center [1011, 608] width 706 height 429
click at [1044, 143] on button "Send" at bounding box center [1038, 140] width 56 height 29
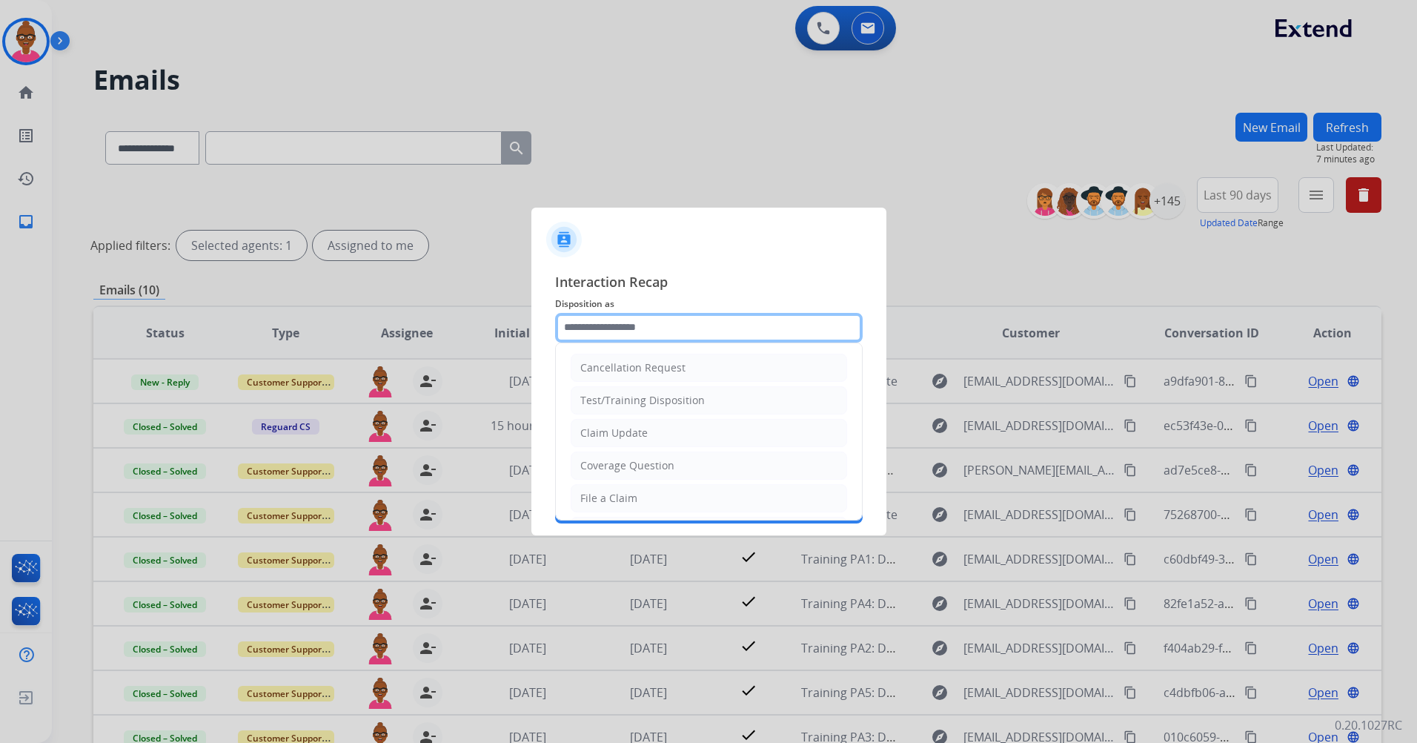
click at [761, 319] on input "text" at bounding box center [709, 328] width 308 height 30
click at [712, 323] on input "text" at bounding box center [709, 328] width 308 height 30
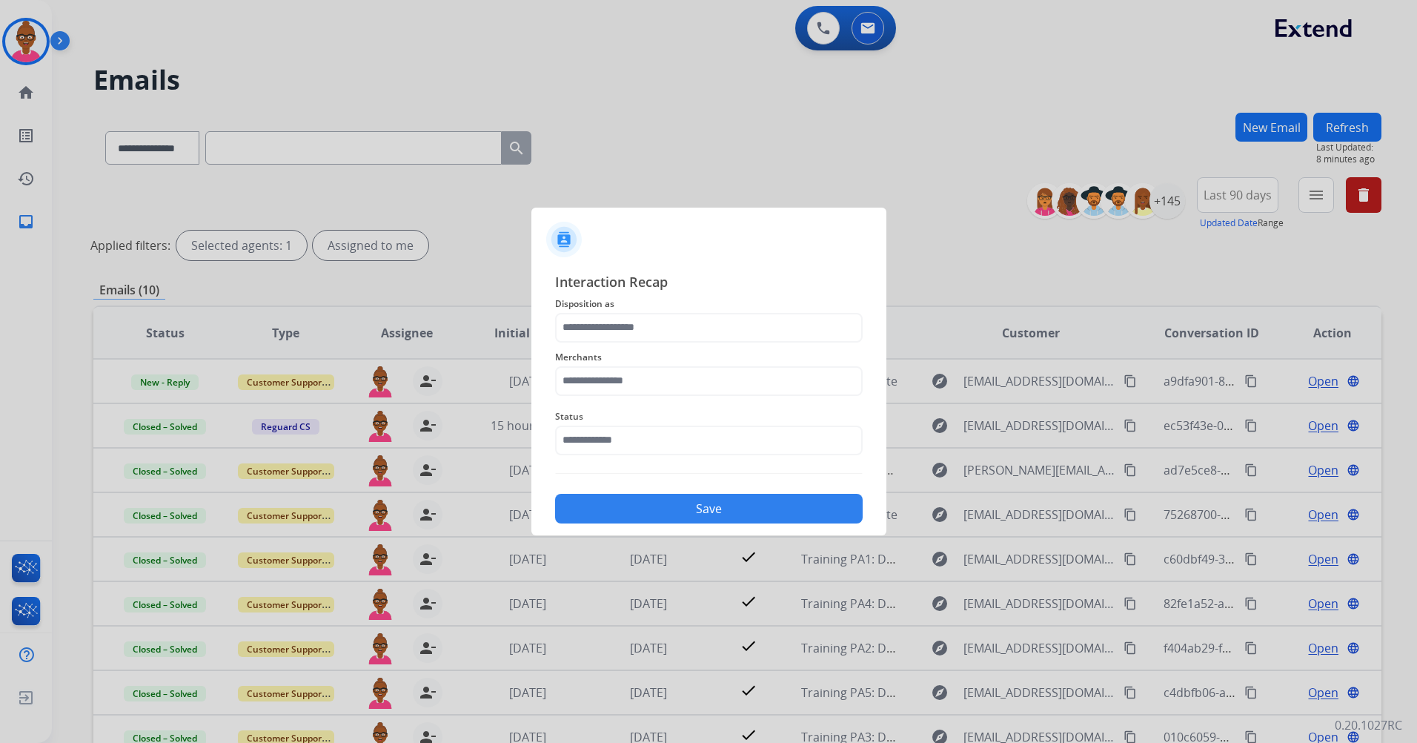
click at [686, 423] on span "Status" at bounding box center [709, 417] width 308 height 18
click at [672, 325] on input "text" at bounding box center [709, 328] width 308 height 30
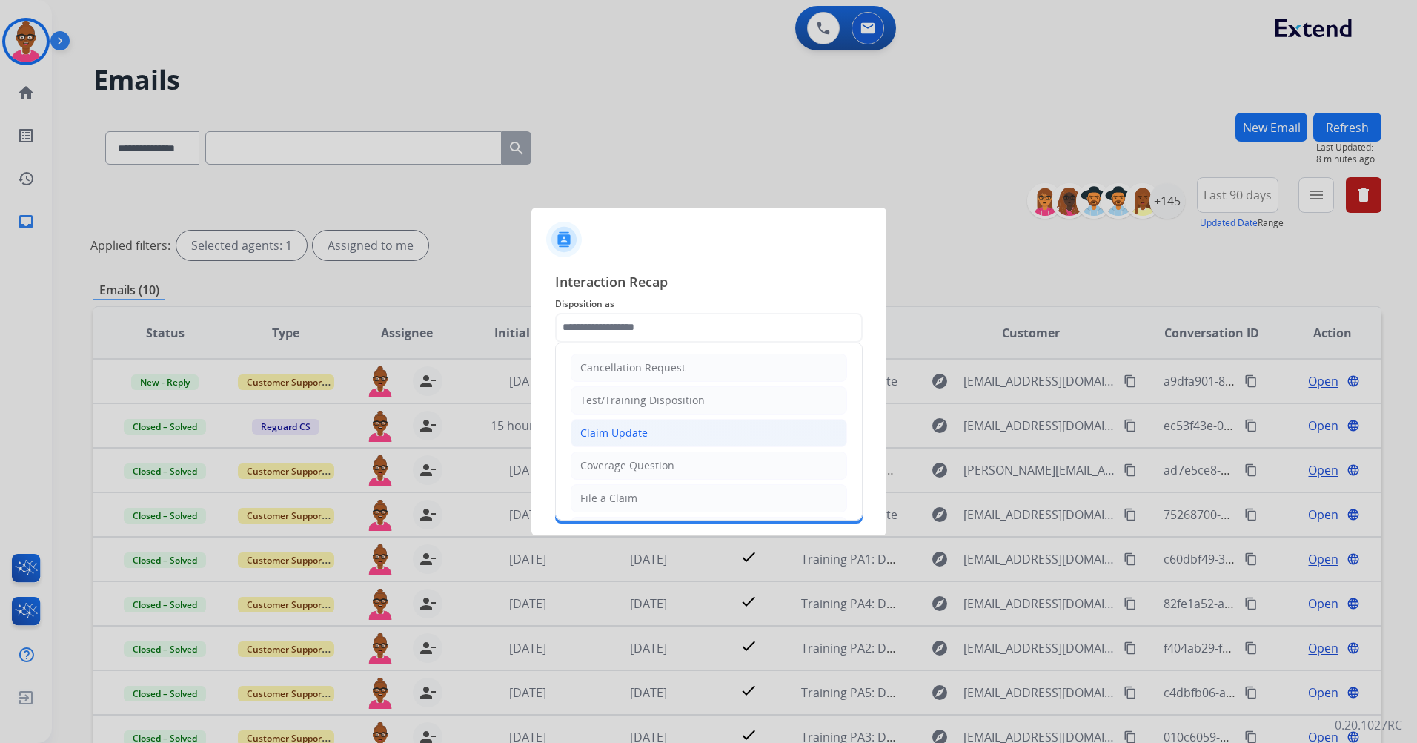
click at [677, 434] on li "Claim Update" at bounding box center [709, 433] width 276 height 28
type input "**********"
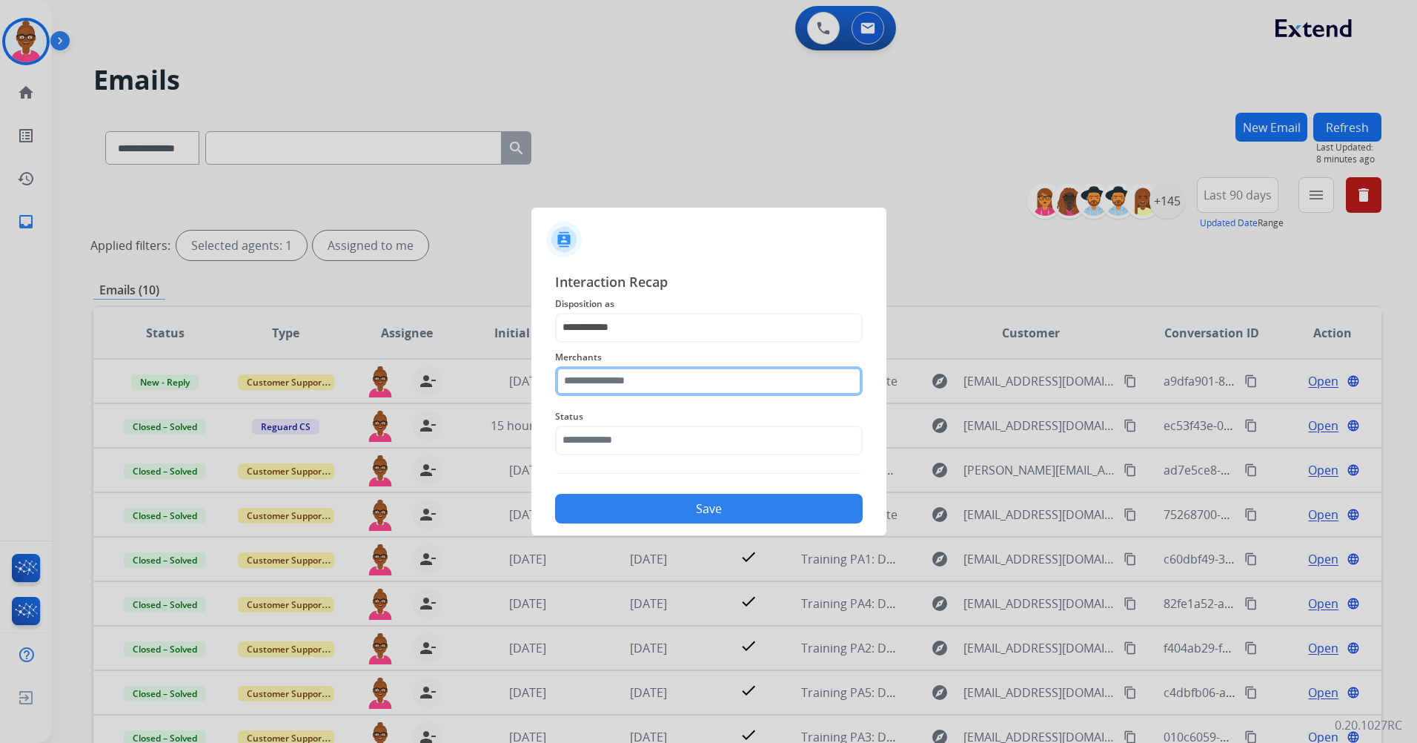
click at [682, 382] on input "text" at bounding box center [709, 381] width 308 height 30
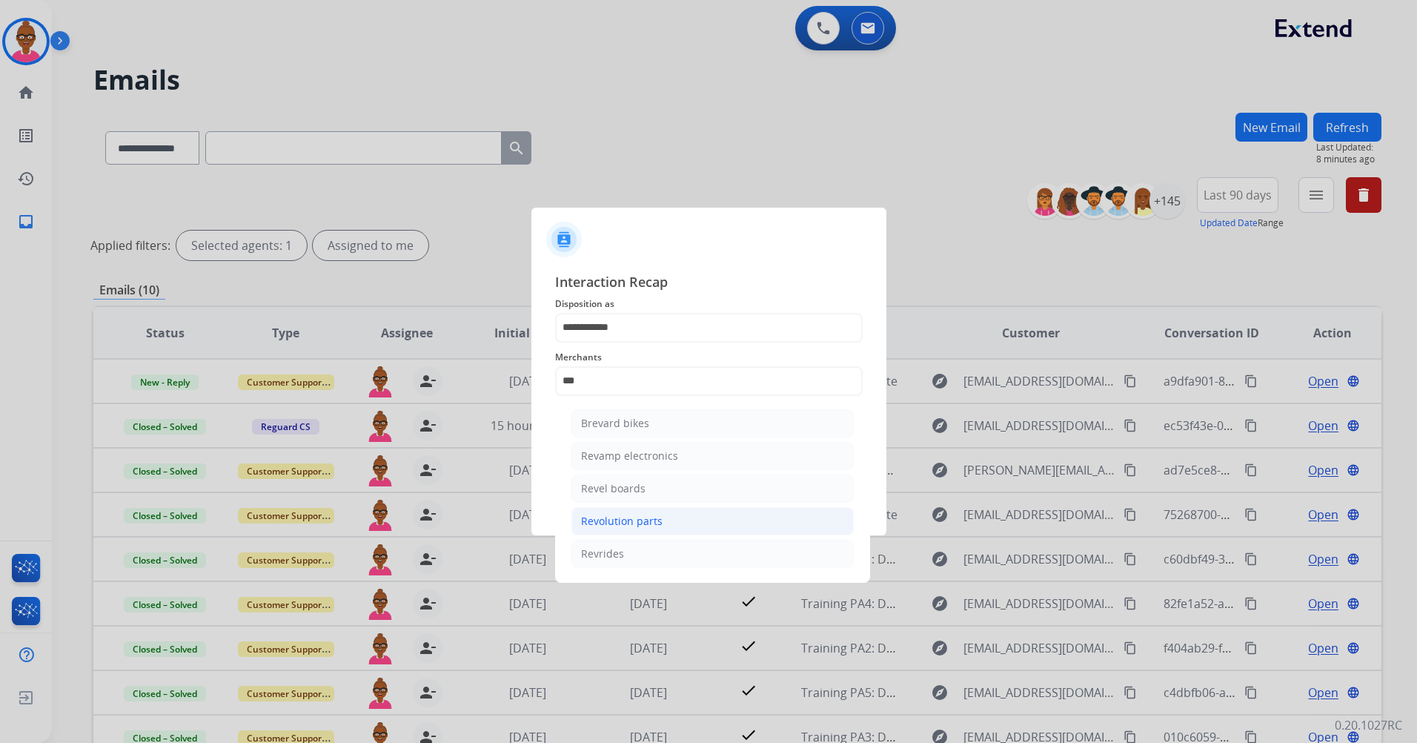
click at [703, 517] on li "Revolution parts" at bounding box center [713, 521] width 282 height 28
type input "**********"
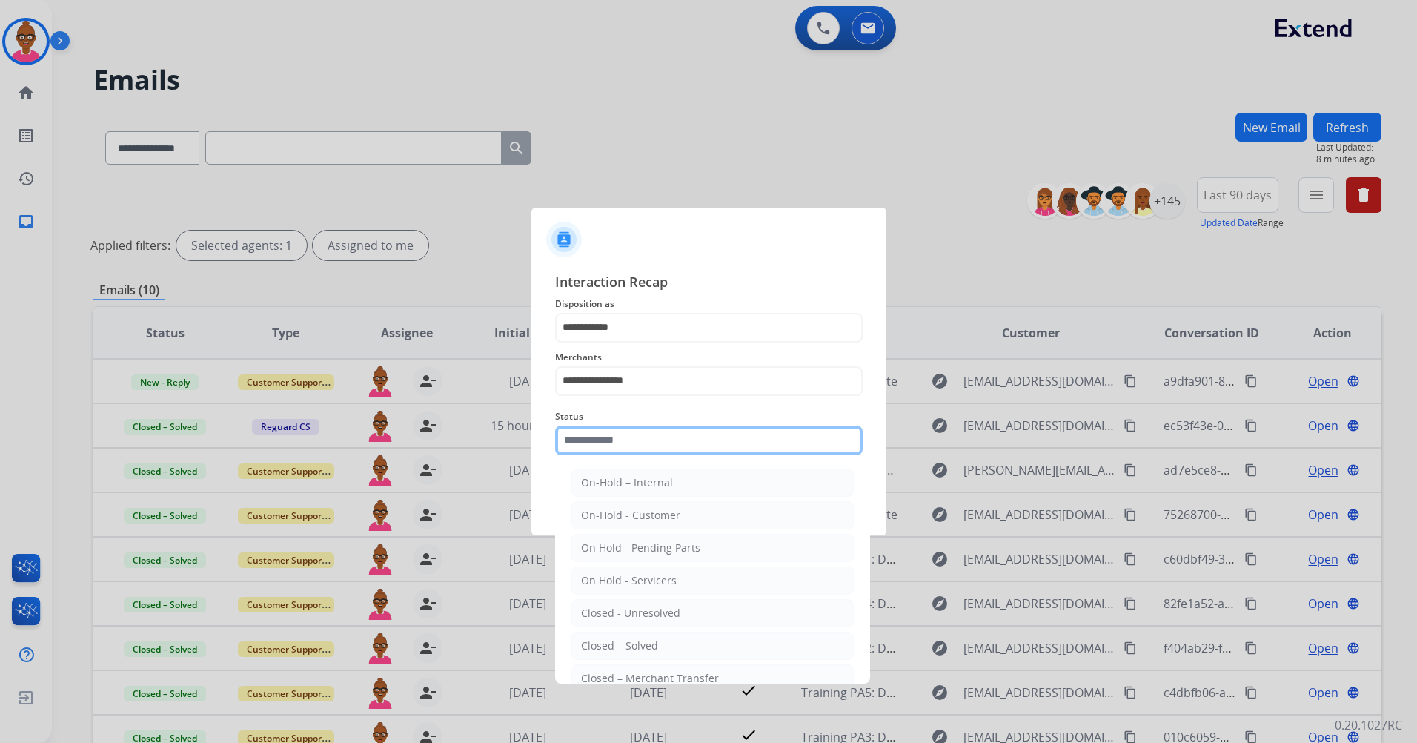
click at [676, 440] on input "text" at bounding box center [709, 440] width 308 height 30
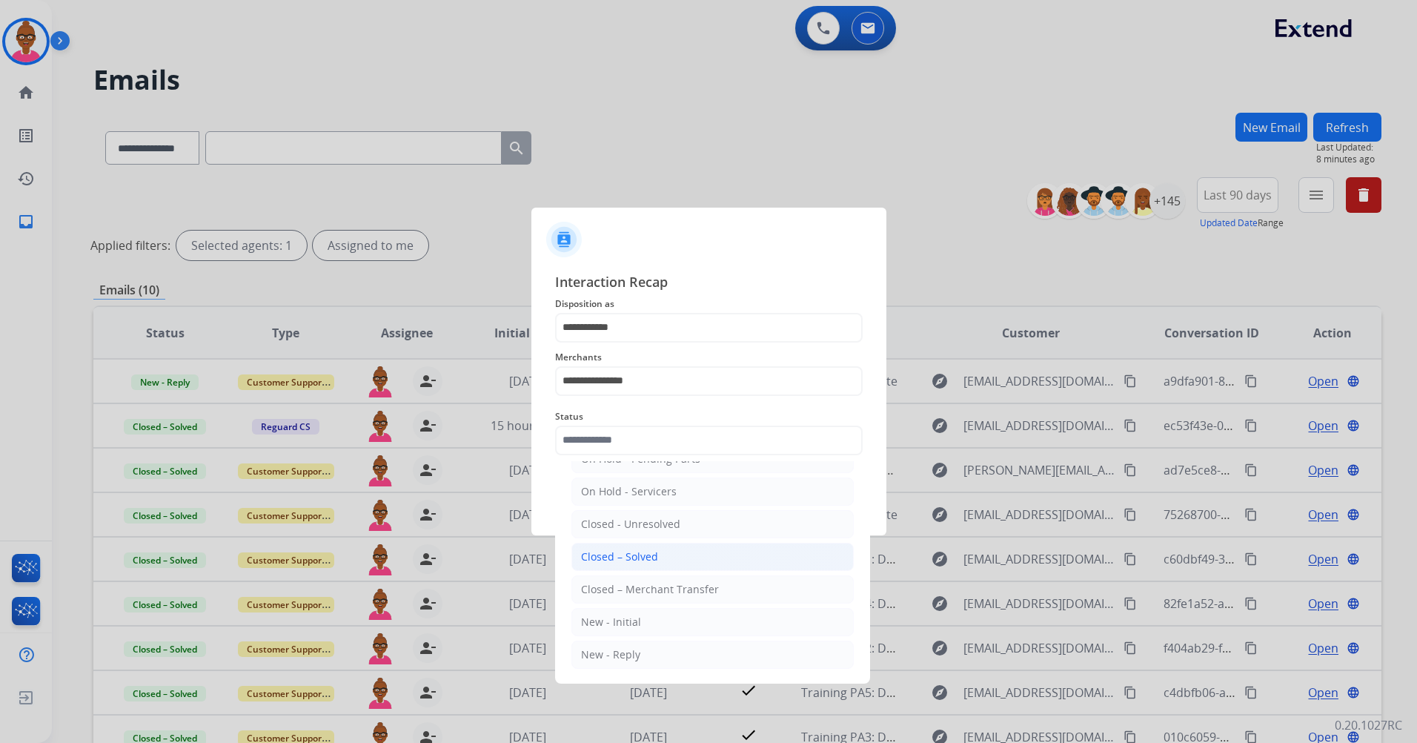
click at [692, 565] on li "Closed – Solved" at bounding box center [713, 557] width 282 height 28
type input "**********"
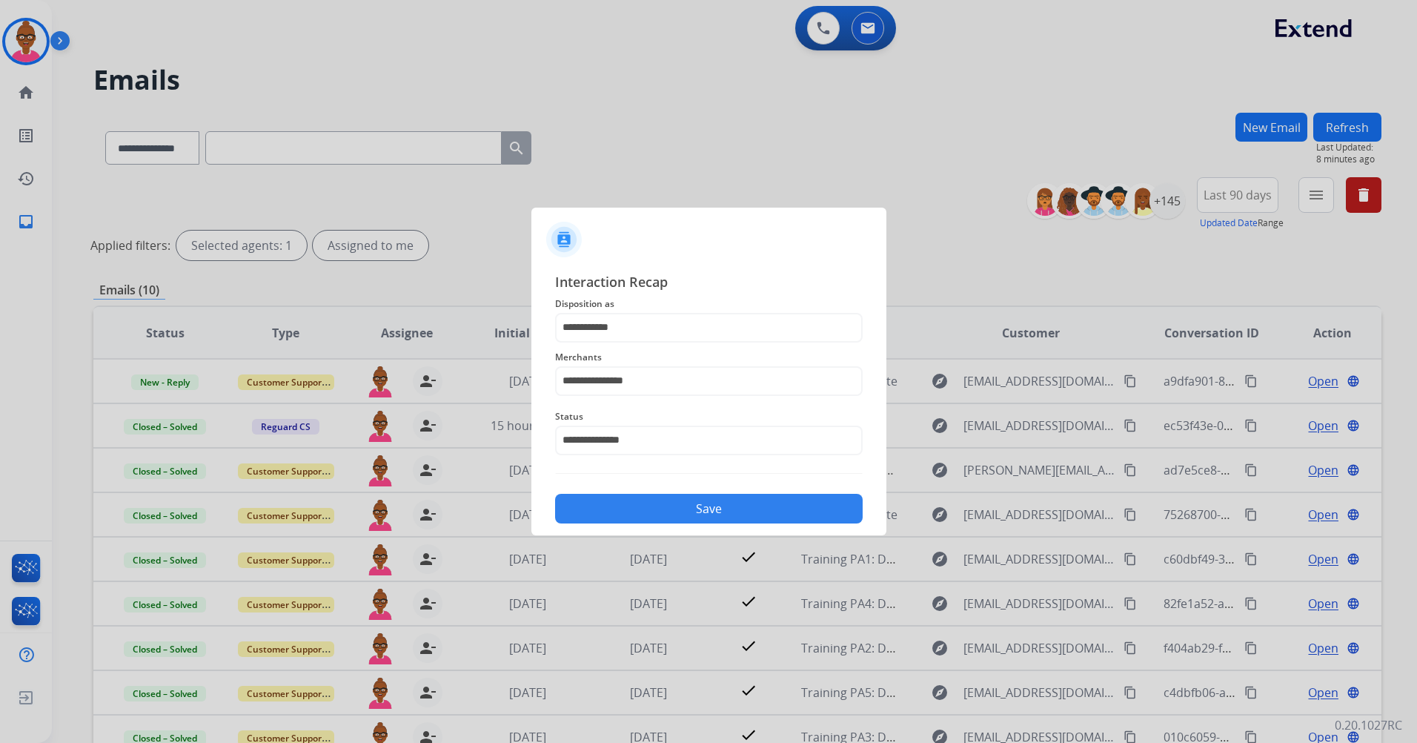
click at [713, 518] on button "Save" at bounding box center [709, 509] width 308 height 30
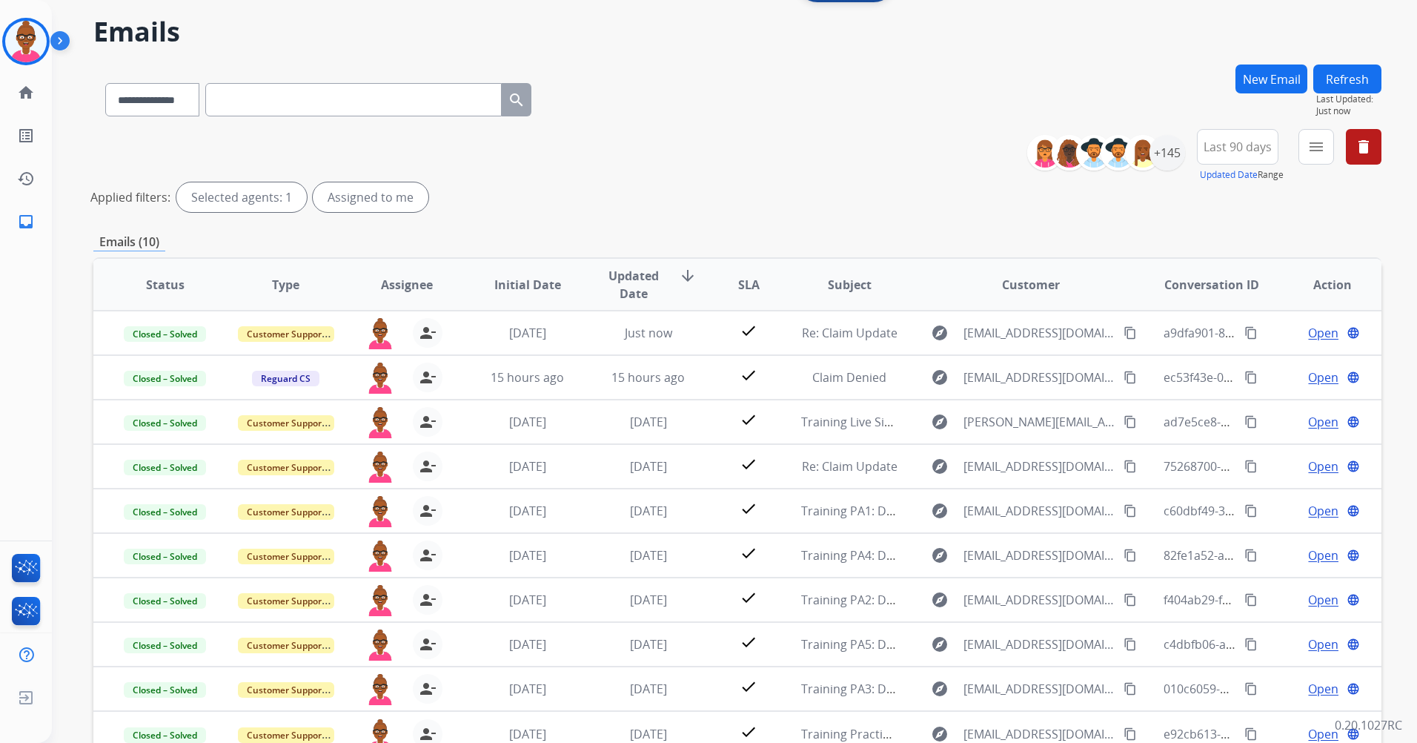
scroll to position [0, 0]
